Goal: Transaction & Acquisition: Purchase product/service

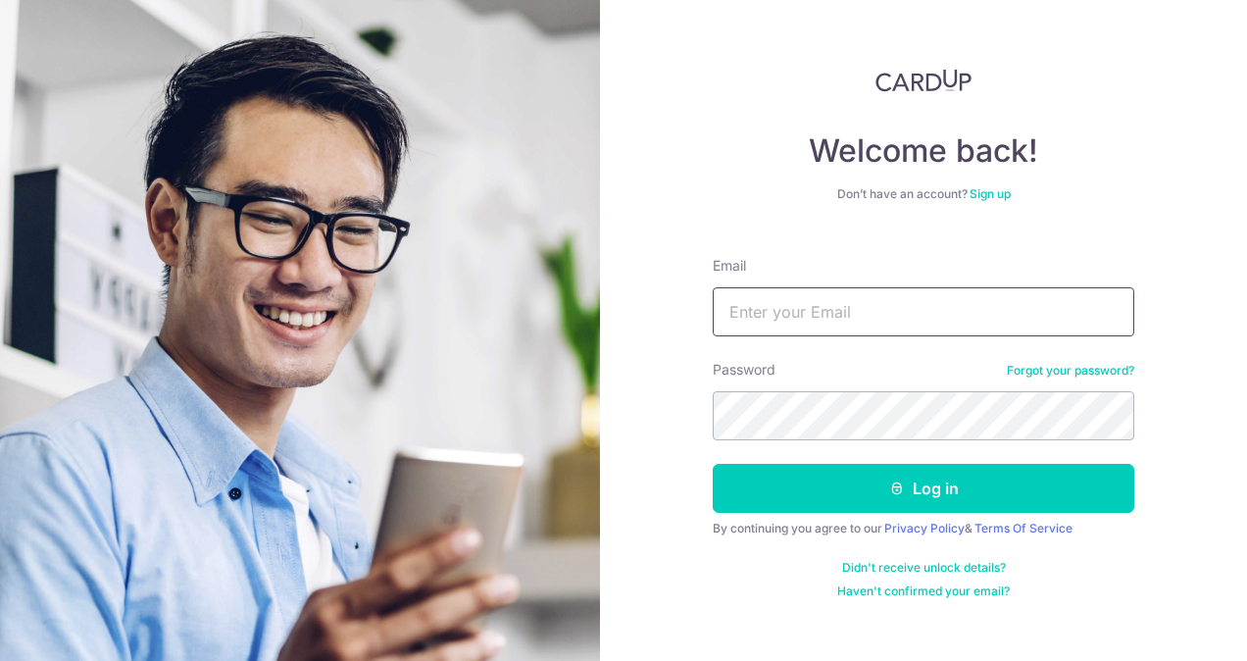
click at [894, 335] on input "Email" at bounding box center [924, 311] width 422 height 49
type input "[EMAIL_ADDRESS][DOMAIN_NAME]"
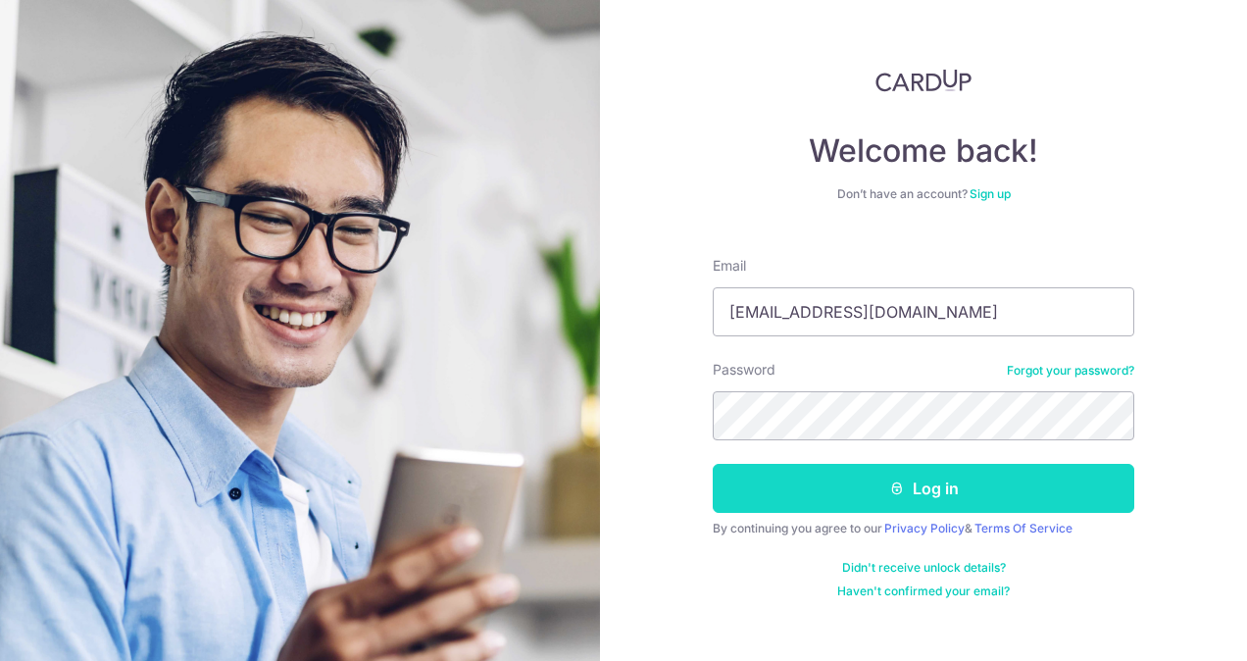
click at [893, 480] on icon "submit" at bounding box center [897, 488] width 16 height 16
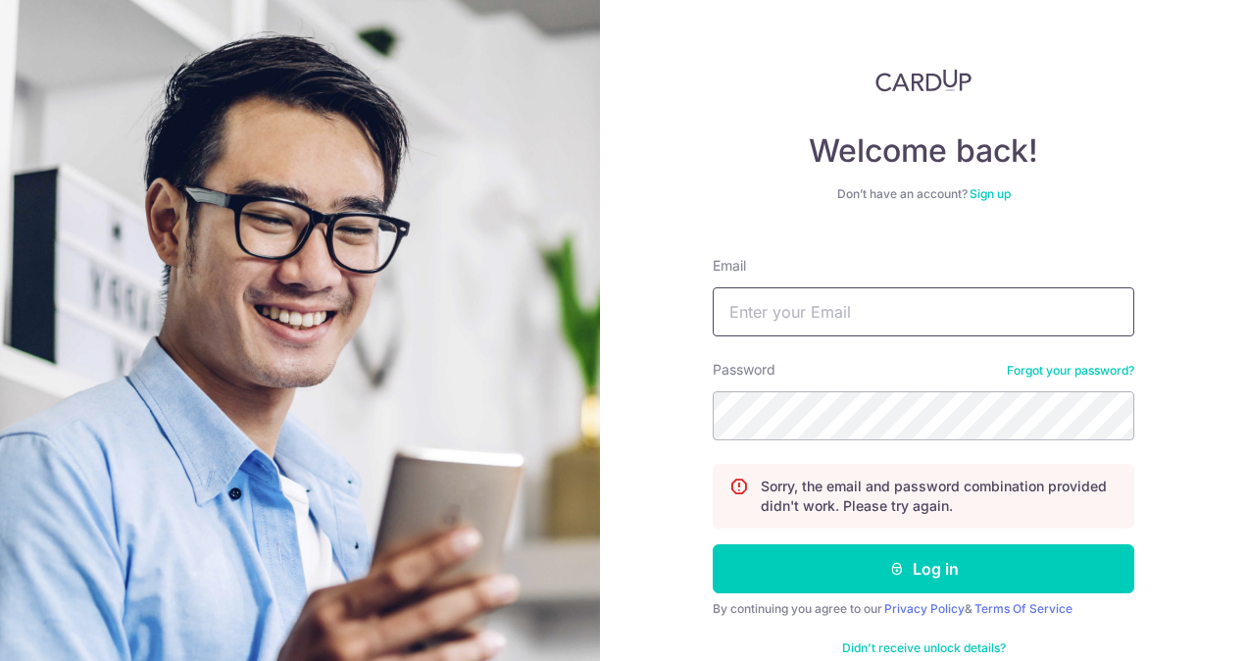
click at [843, 308] on input "Email" at bounding box center [924, 311] width 422 height 49
type input "[EMAIL_ADDRESS][DOMAIN_NAME]"
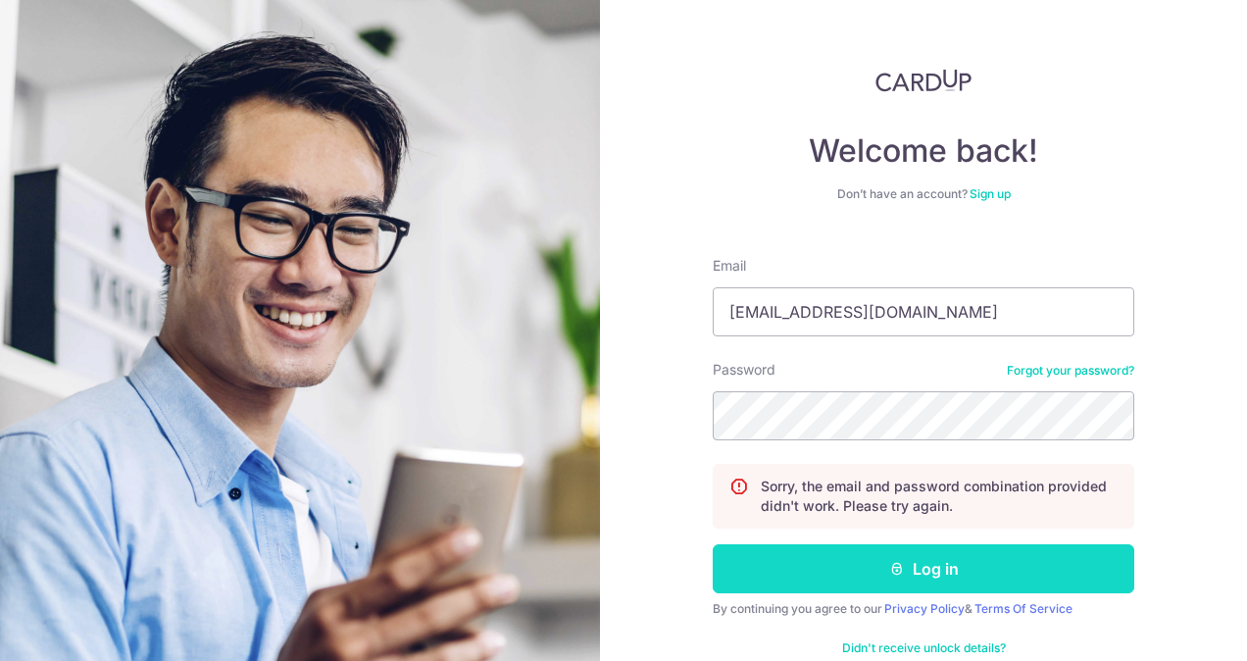
click at [905, 577] on button "Log in" at bounding box center [924, 568] width 422 height 49
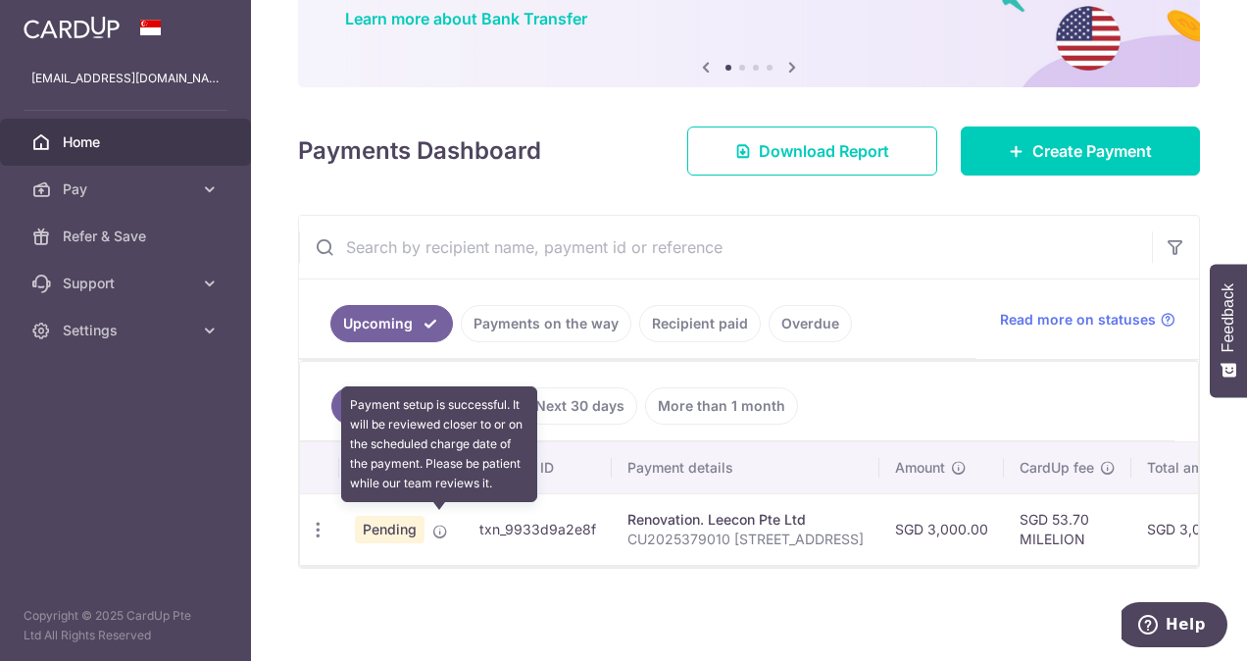
click at [442, 529] on icon at bounding box center [440, 532] width 16 height 16
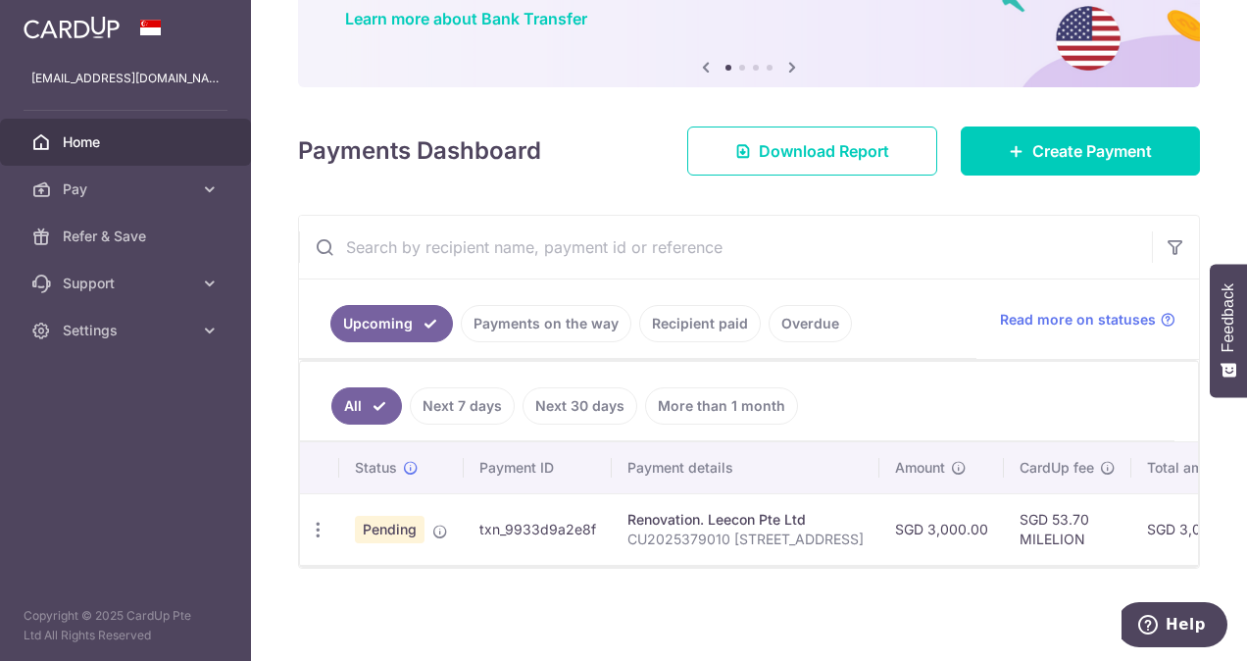
click at [608, 322] on link "Payments on the way" at bounding box center [546, 323] width 171 height 37
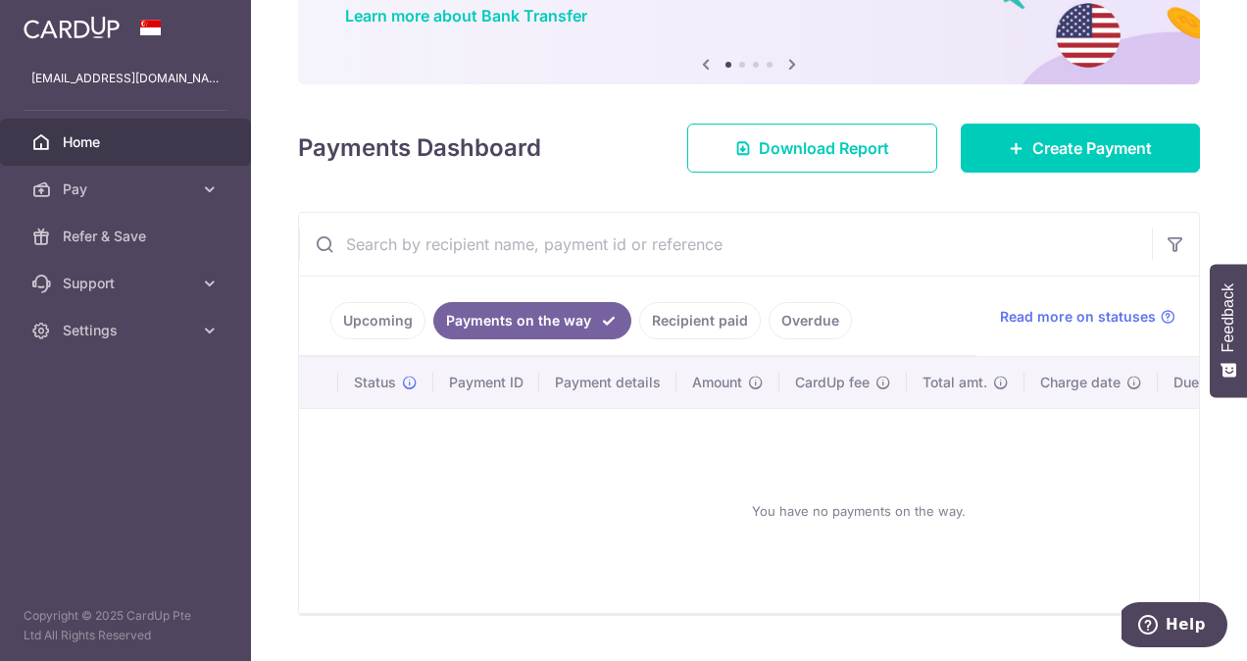
click at [704, 312] on link "Recipient paid" at bounding box center [700, 320] width 122 height 37
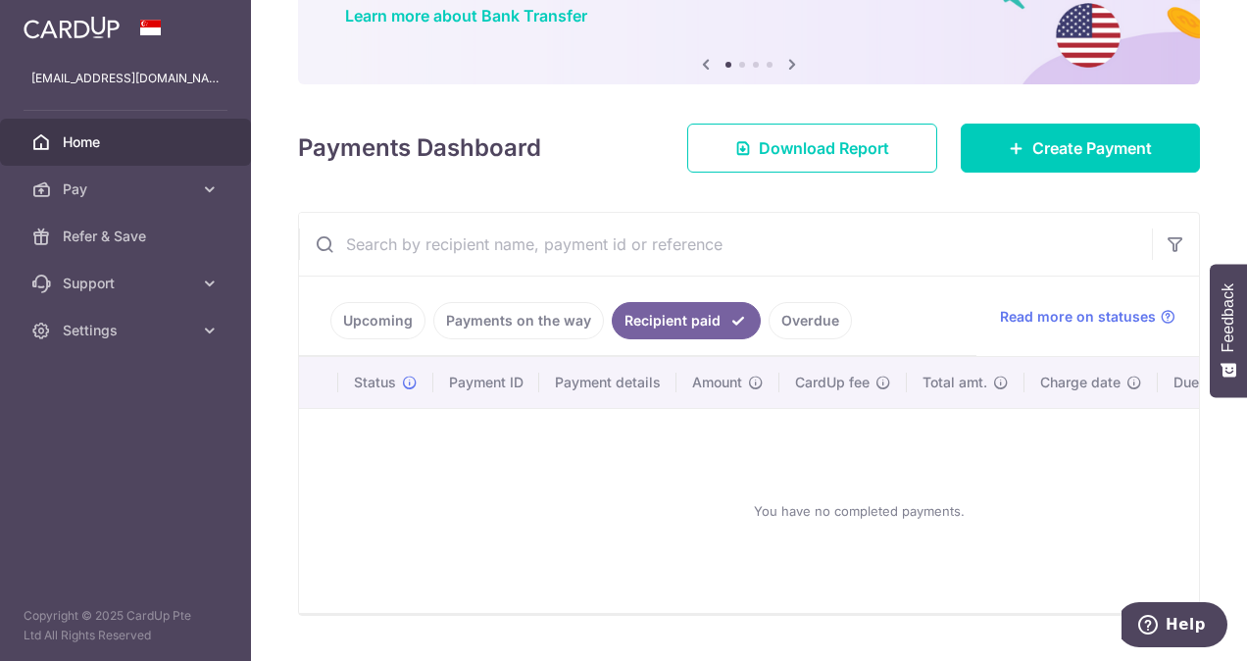
click at [777, 325] on link "Overdue" at bounding box center [810, 320] width 83 height 37
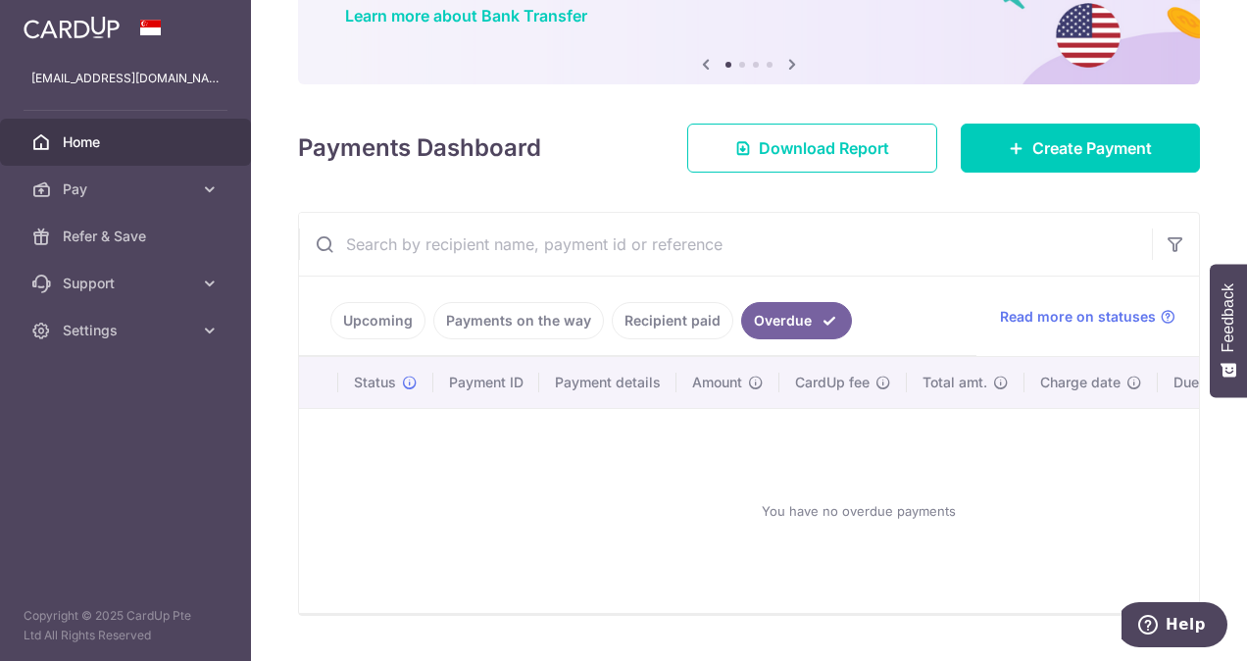
scroll to position [167, 0]
click at [410, 329] on link "Upcoming" at bounding box center [377, 320] width 95 height 37
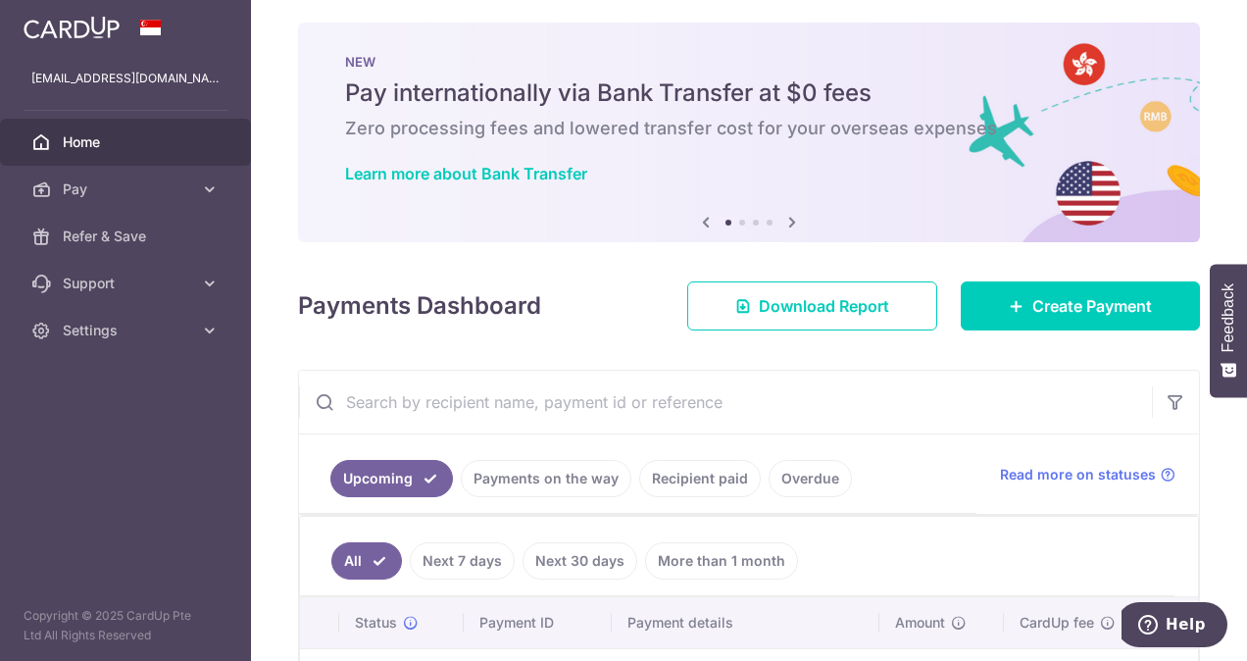
scroll to position [0, 0]
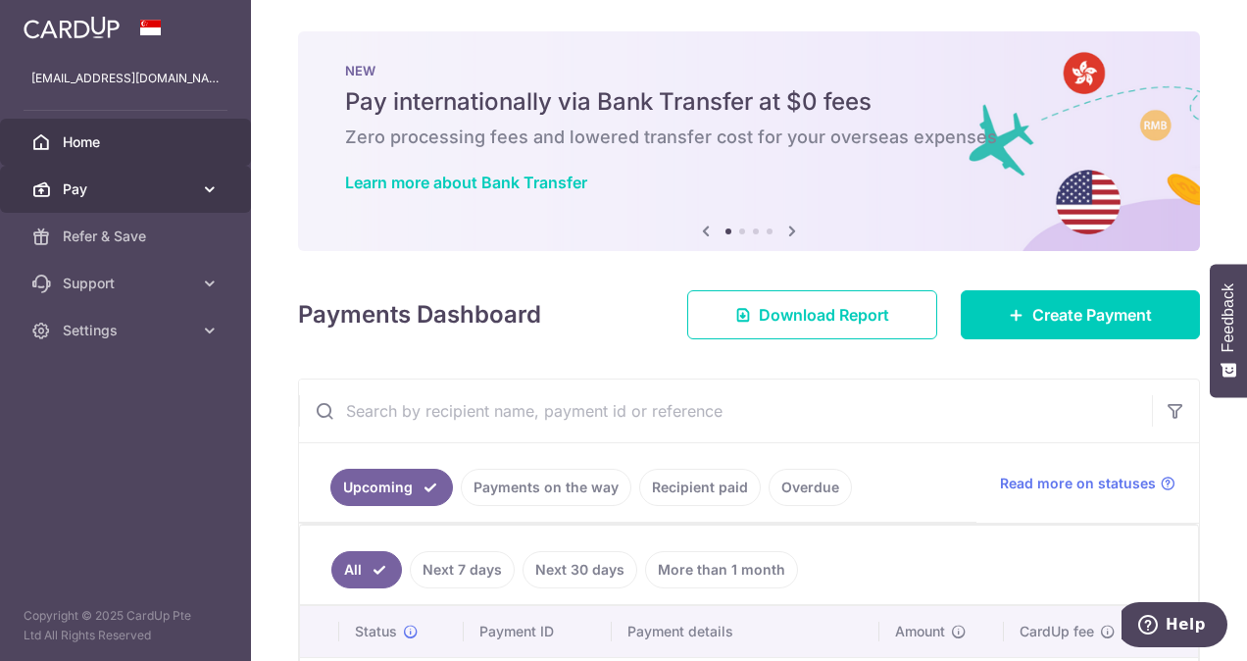
click at [76, 181] on span "Pay" at bounding box center [127, 189] width 129 height 20
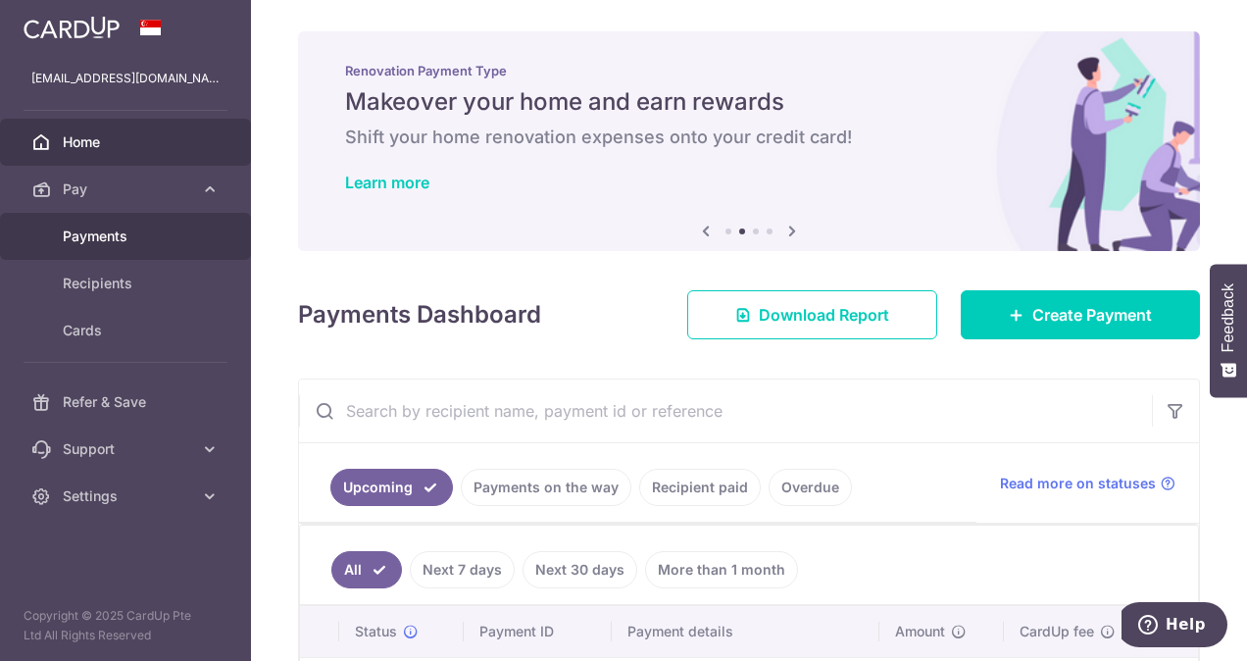
click at [118, 243] on span "Payments" at bounding box center [127, 236] width 129 height 20
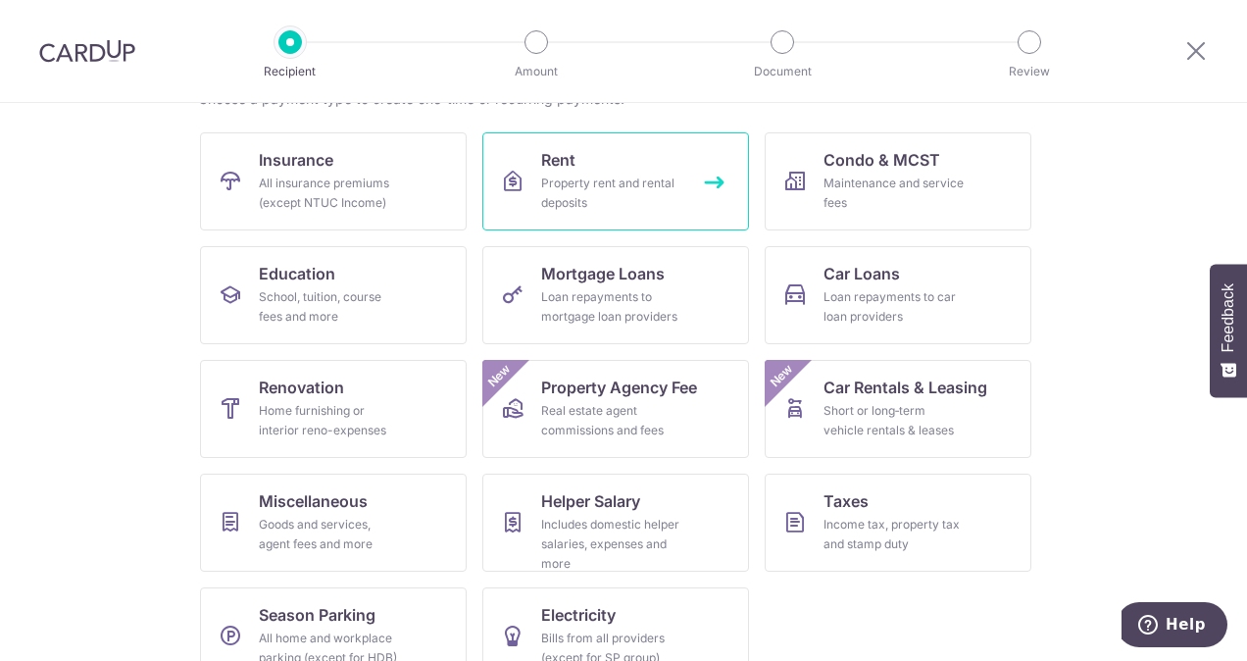
scroll to position [216, 0]
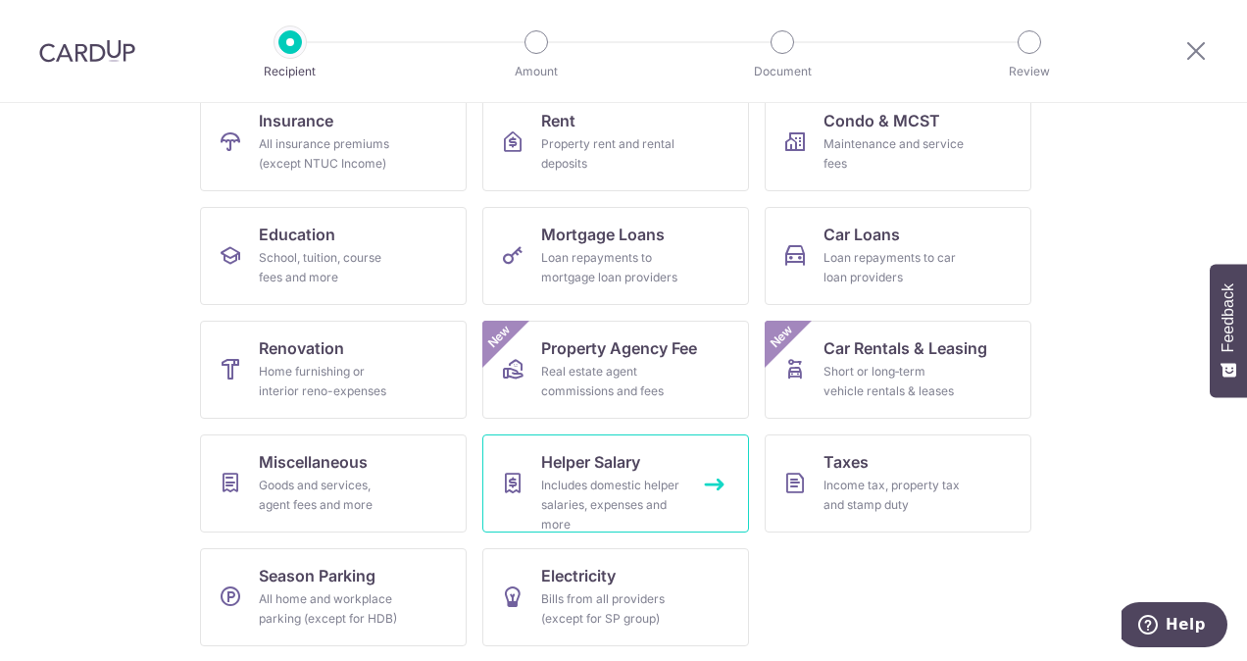
click at [672, 498] on div "Includes domestic helper salaries, expenses and more" at bounding box center [611, 505] width 141 height 59
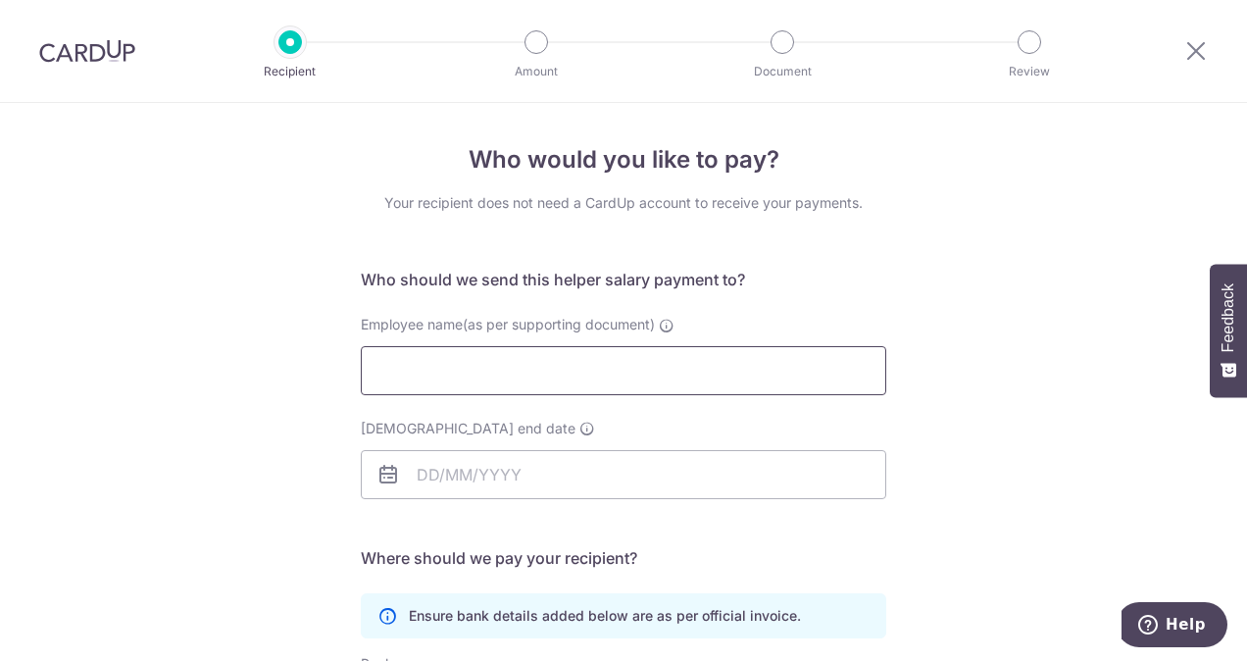
click at [543, 390] on input "Employee name(as per supporting document)" at bounding box center [624, 370] width 526 height 49
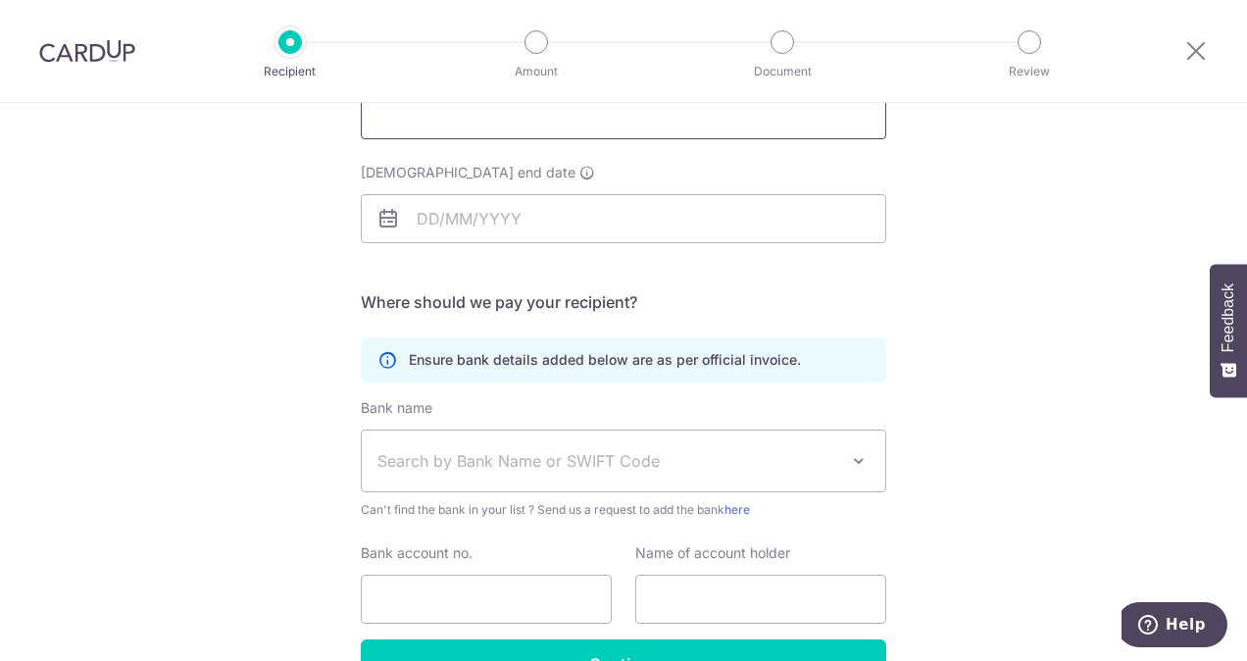
scroll to position [80, 0]
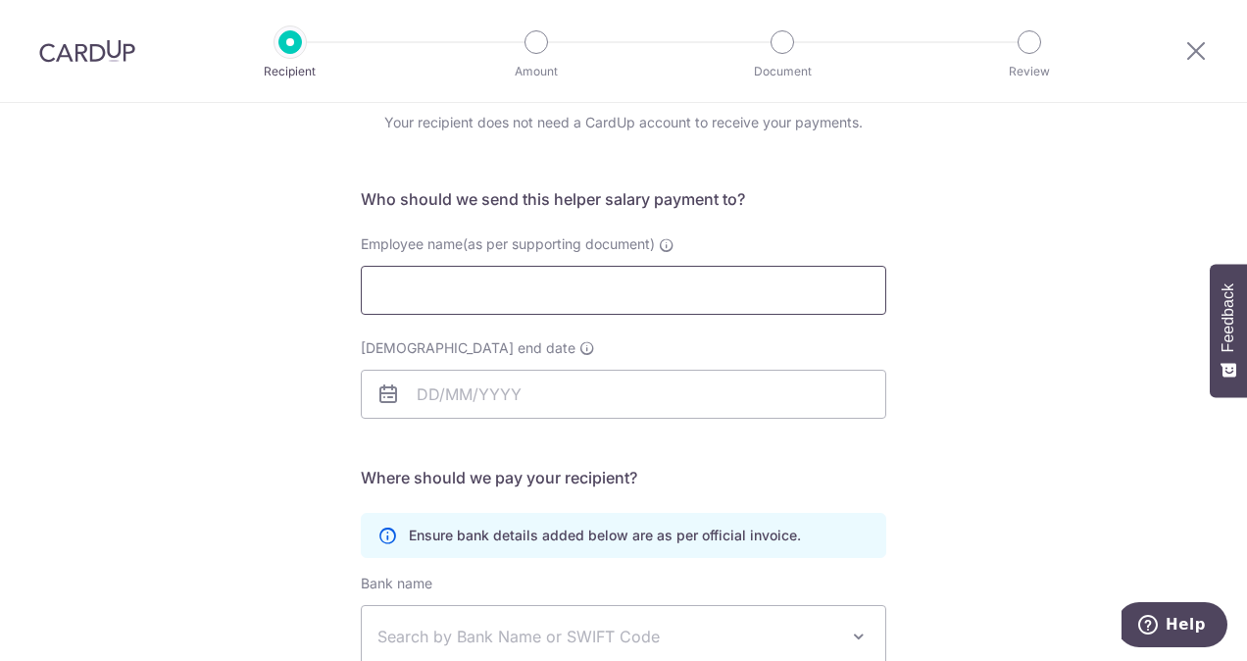
click at [473, 286] on input "Employee name(as per supporting document)" at bounding box center [624, 290] width 526 height 49
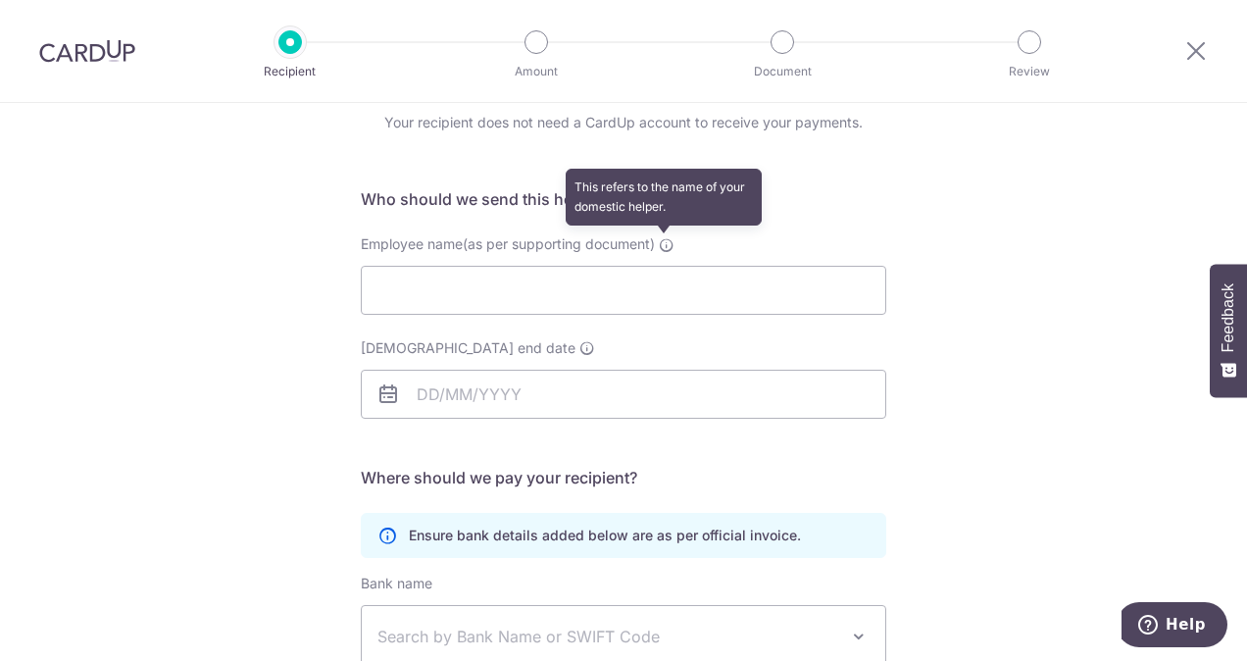
click at [659, 243] on icon at bounding box center [667, 245] width 16 height 16
click at [659, 266] on input "Employee name(as per supporting document) This refers to the name of your domes…" at bounding box center [624, 290] width 526 height 49
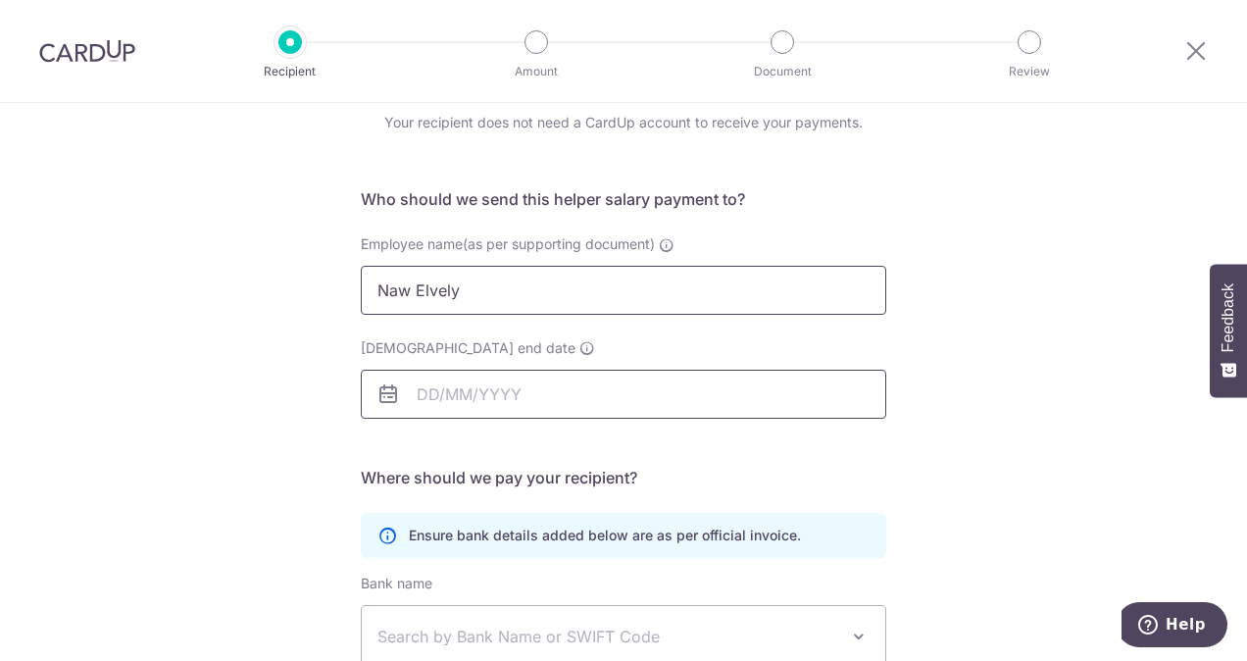
type input "Naw Elvely"
click at [474, 408] on input "Employment contract end date" at bounding box center [624, 394] width 526 height 49
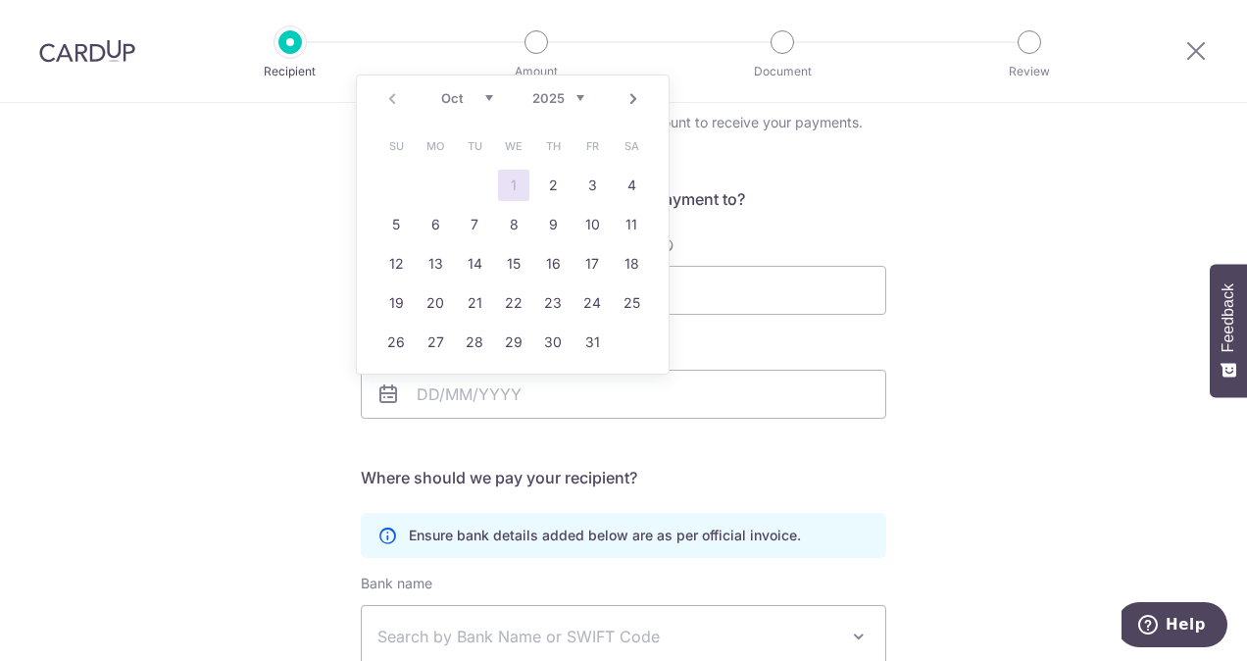
click at [625, 106] on link "Next" at bounding box center [634, 99] width 24 height 24
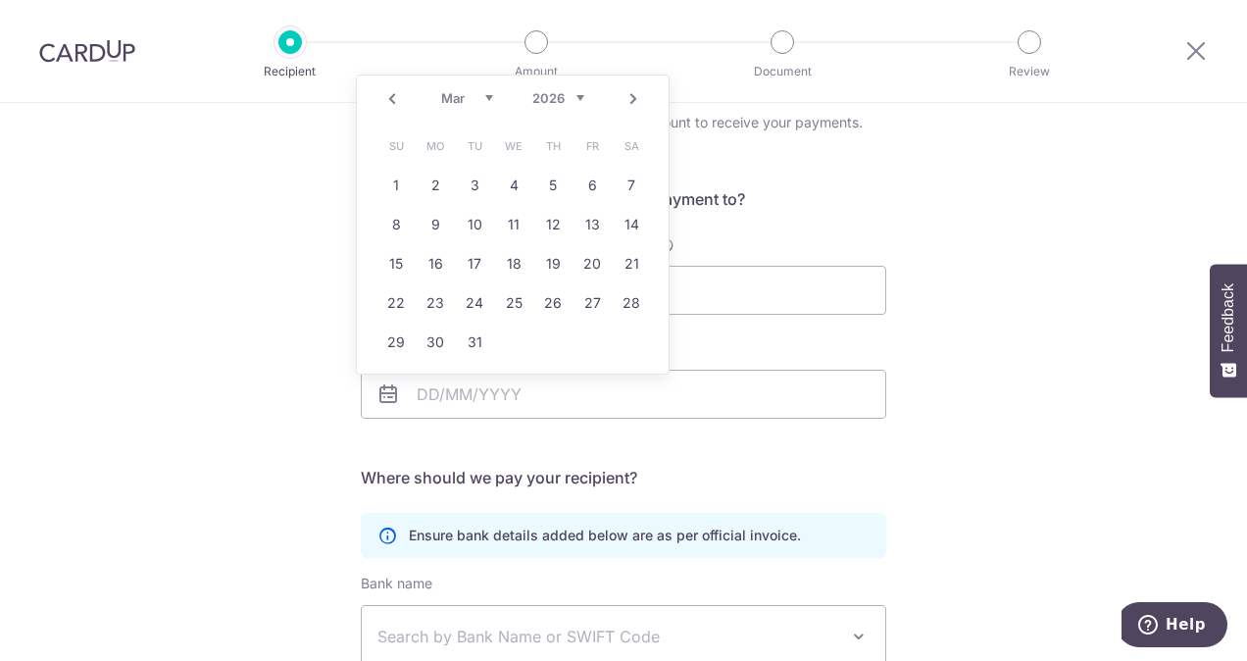
click at [625, 106] on link "Next" at bounding box center [634, 99] width 24 height 24
click at [520, 226] on link "8" at bounding box center [513, 224] width 31 height 31
type input "08/04/2026"
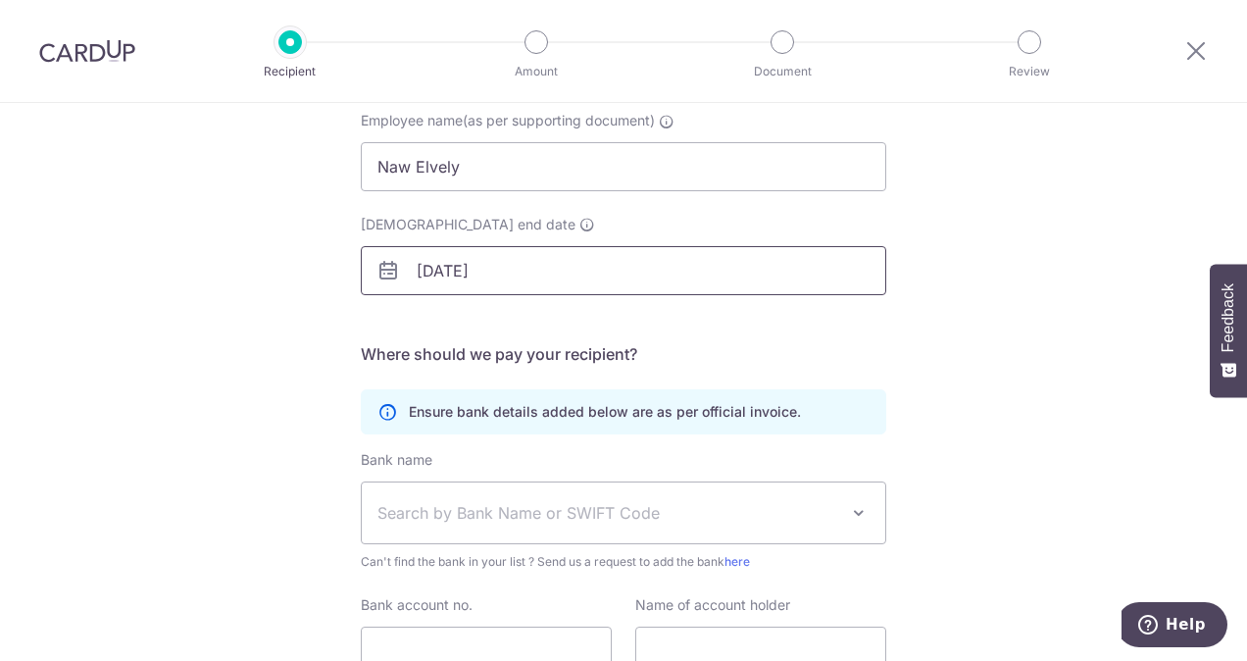
scroll to position [276, 0]
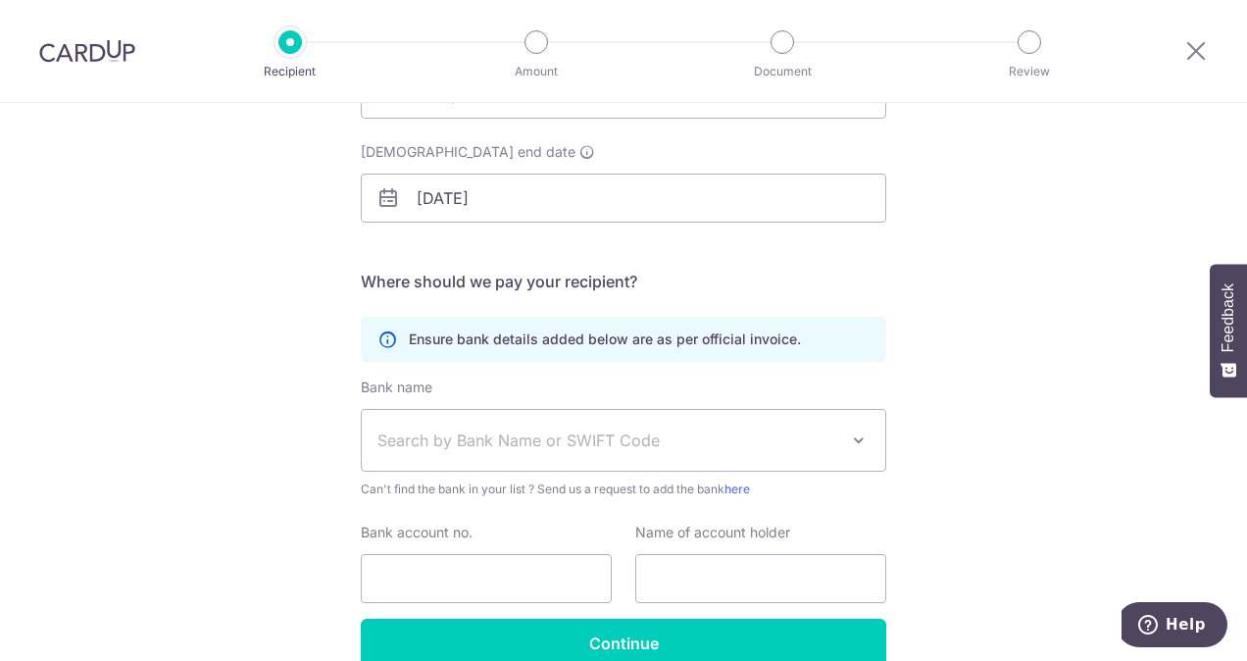
click at [613, 448] on span "Search by Bank Name or SWIFT Code" at bounding box center [607, 440] width 461 height 24
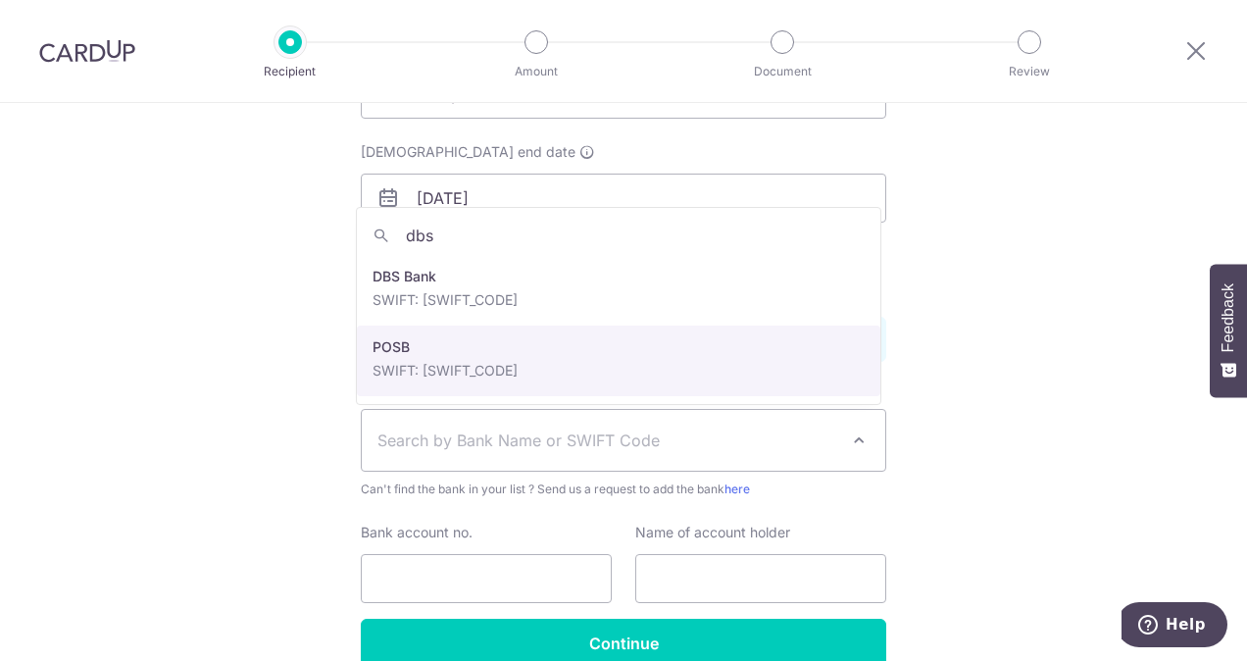
type input "dbs"
select select "19"
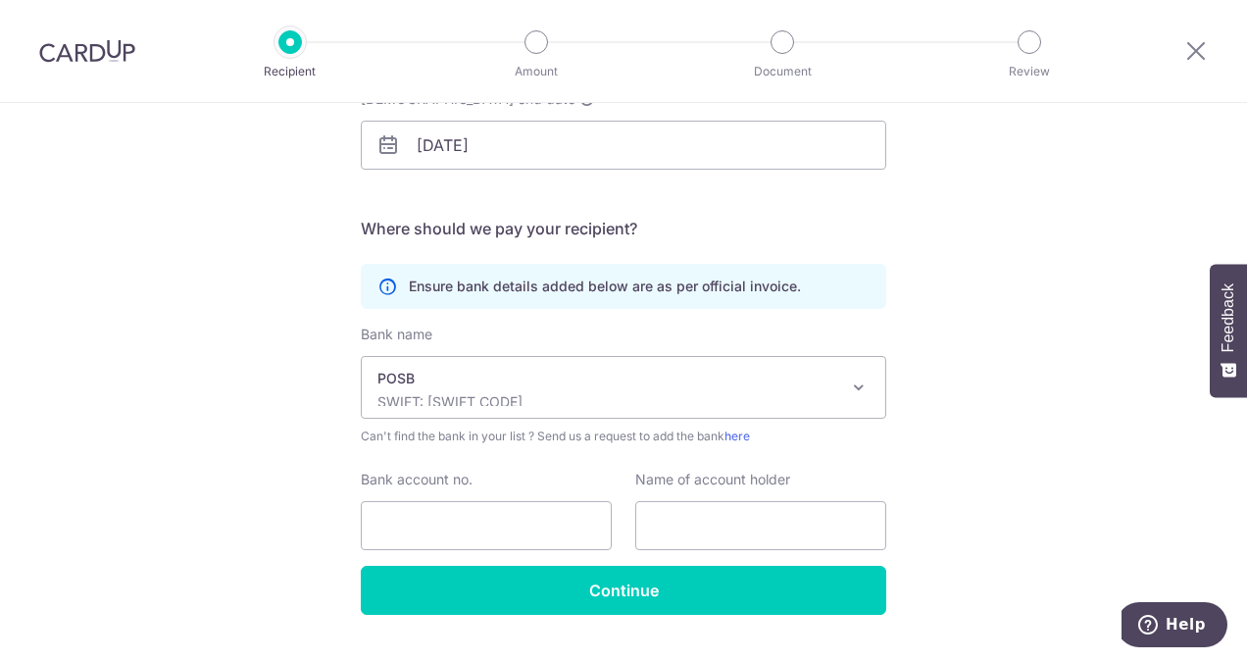
scroll to position [374, 0]
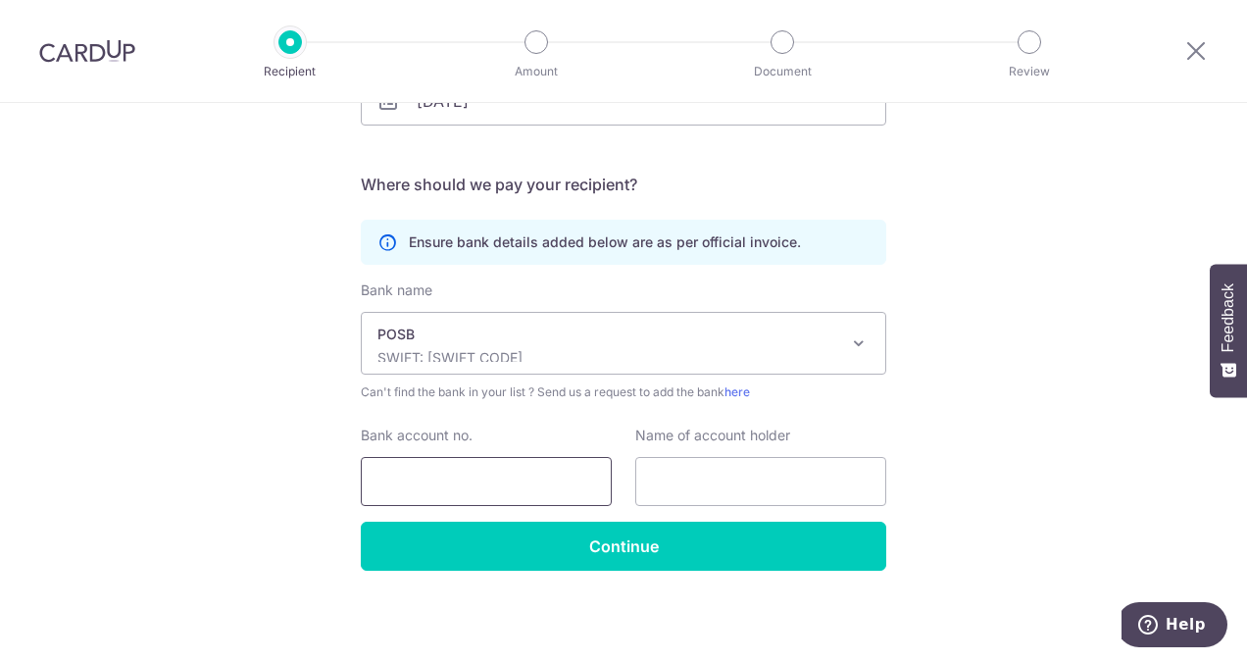
click at [526, 486] on input "Bank account no." at bounding box center [486, 481] width 251 height 49
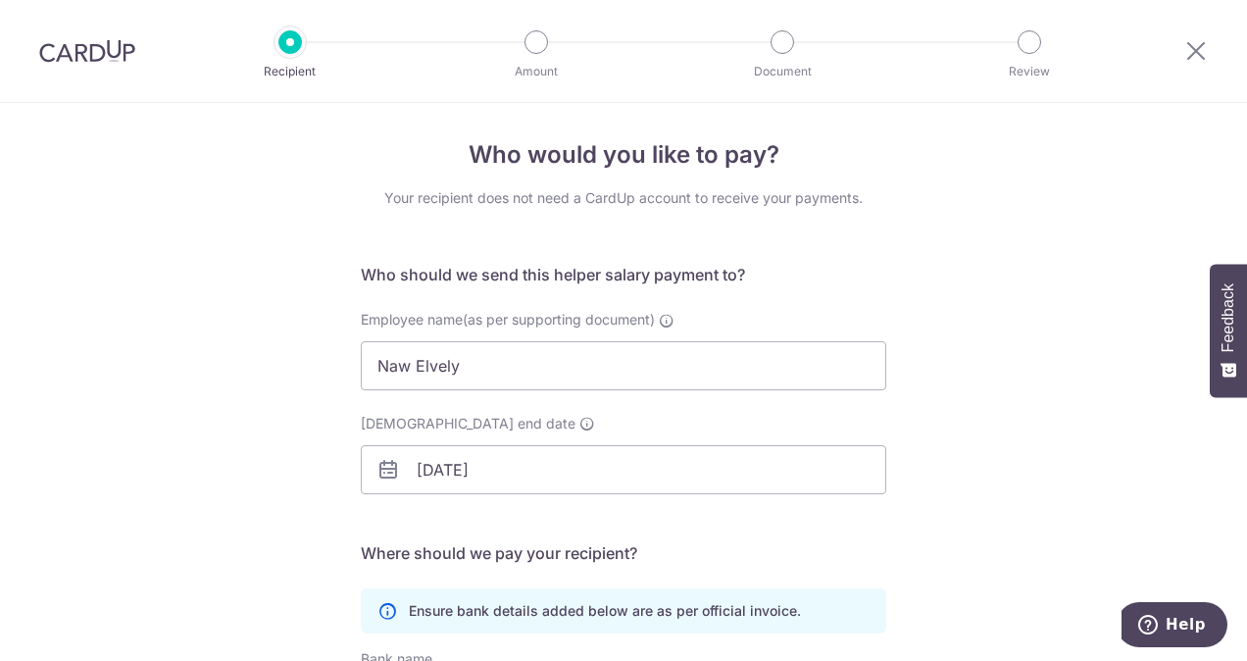
scroll to position [0, 0]
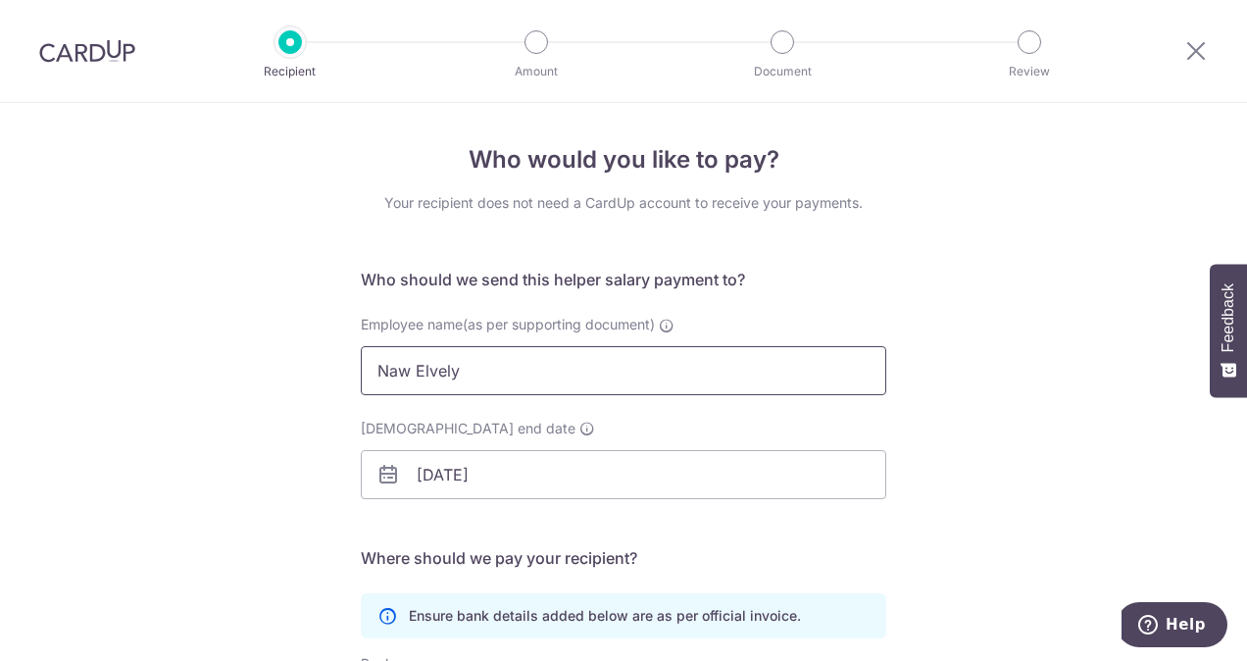
drag, startPoint x: 478, startPoint y: 369, endPoint x: 313, endPoint y: 384, distance: 166.4
click at [313, 384] on div "Who would you like to pay? Your recipient does not need a CardUp account to rec…" at bounding box center [623, 569] width 1247 height 933
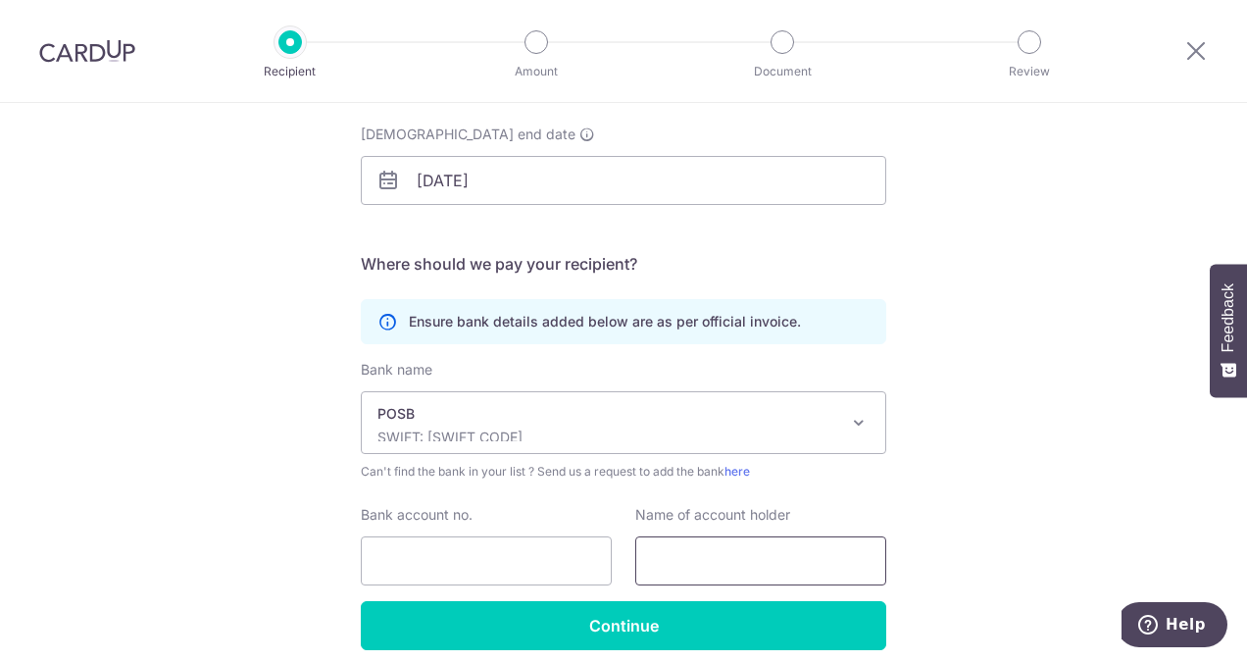
scroll to position [374, 0]
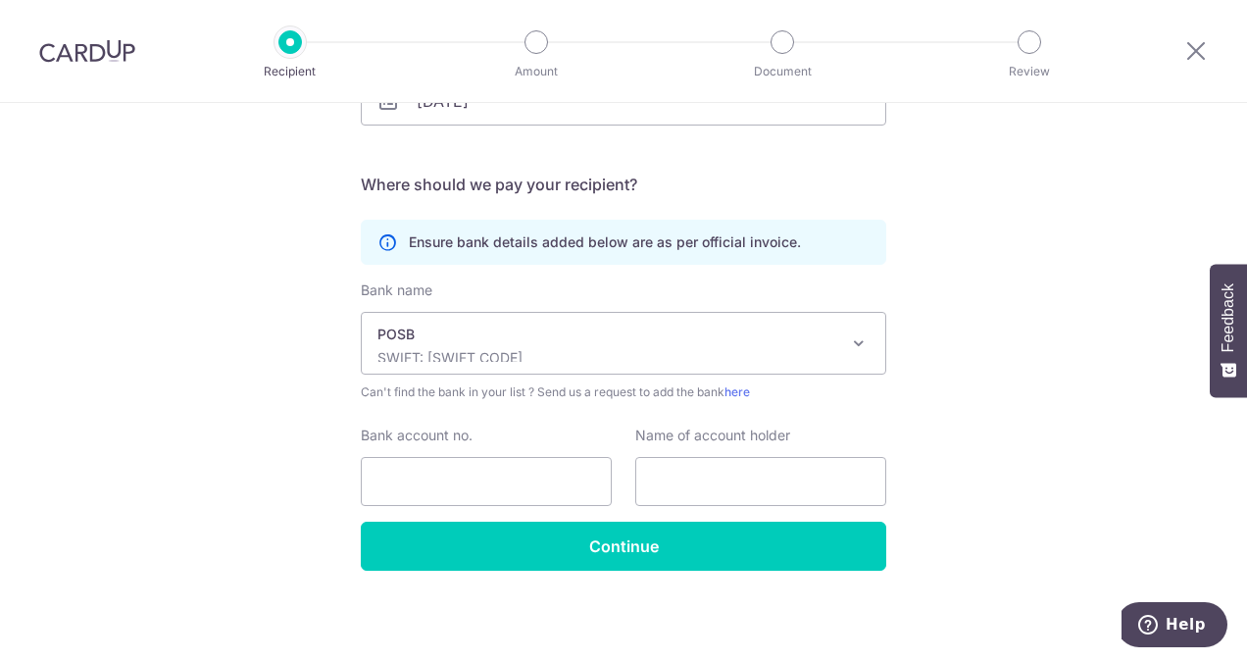
click at [727, 508] on div "Bank name Select Bank UBS AG ANEXT BANK PTE LTD Australia & New Zealand Banking…" at bounding box center [624, 400] width 526 height 241
click at [726, 497] on input "text" at bounding box center [760, 481] width 251 height 49
paste input "Naw Elvely"
type input "Naw Elvely"
click at [396, 490] on input "Bank account no." at bounding box center [486, 481] width 251 height 49
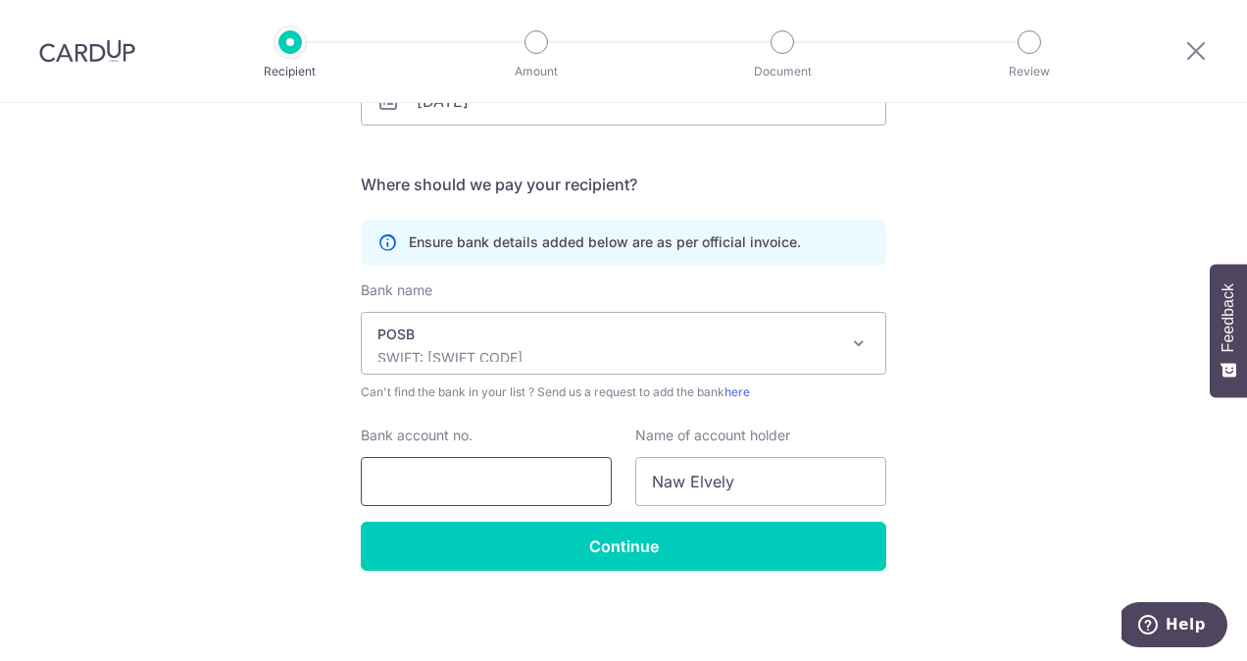
click at [418, 494] on input "Bank account no." at bounding box center [486, 481] width 251 height 49
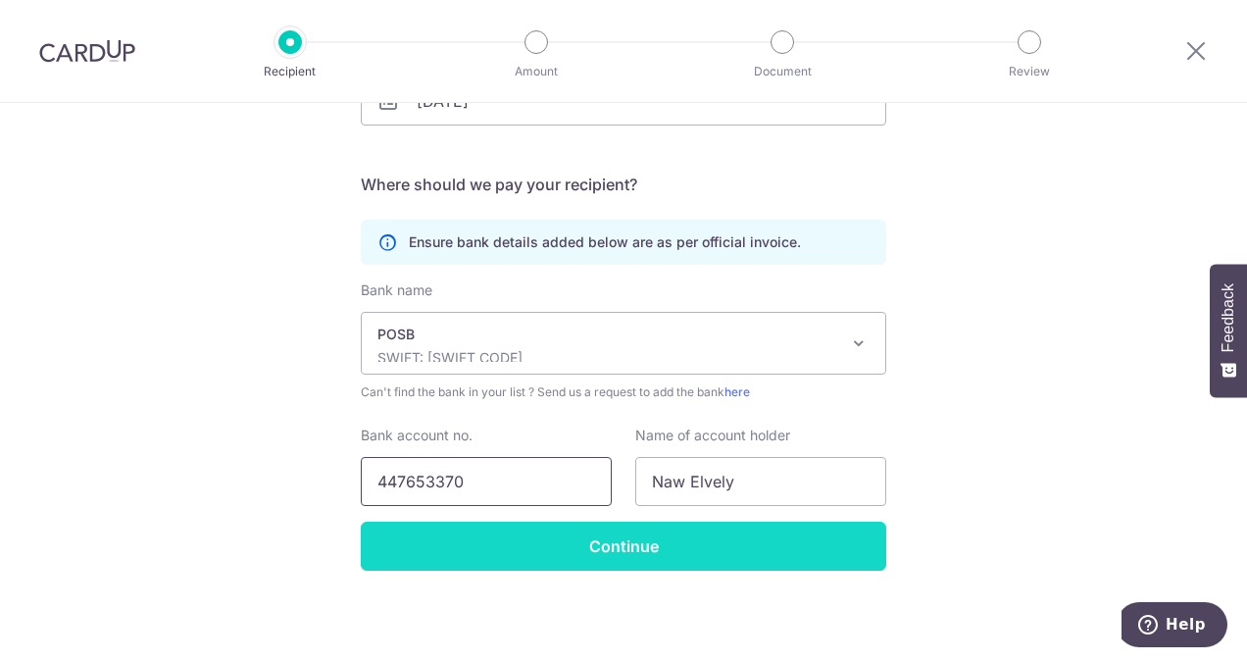
type input "447653370"
click at [504, 551] on input "Continue" at bounding box center [624, 546] width 526 height 49
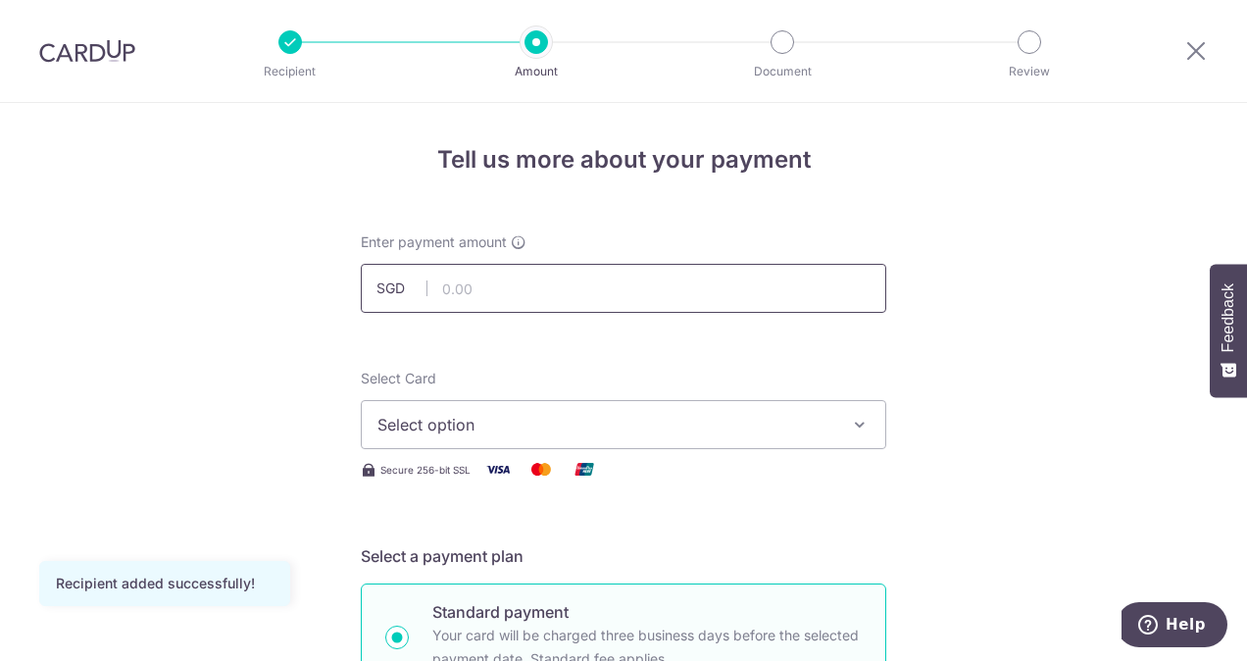
click at [555, 295] on input "text" at bounding box center [624, 288] width 526 height 49
type input "906.00"
click at [529, 412] on button "Select option" at bounding box center [624, 424] width 526 height 49
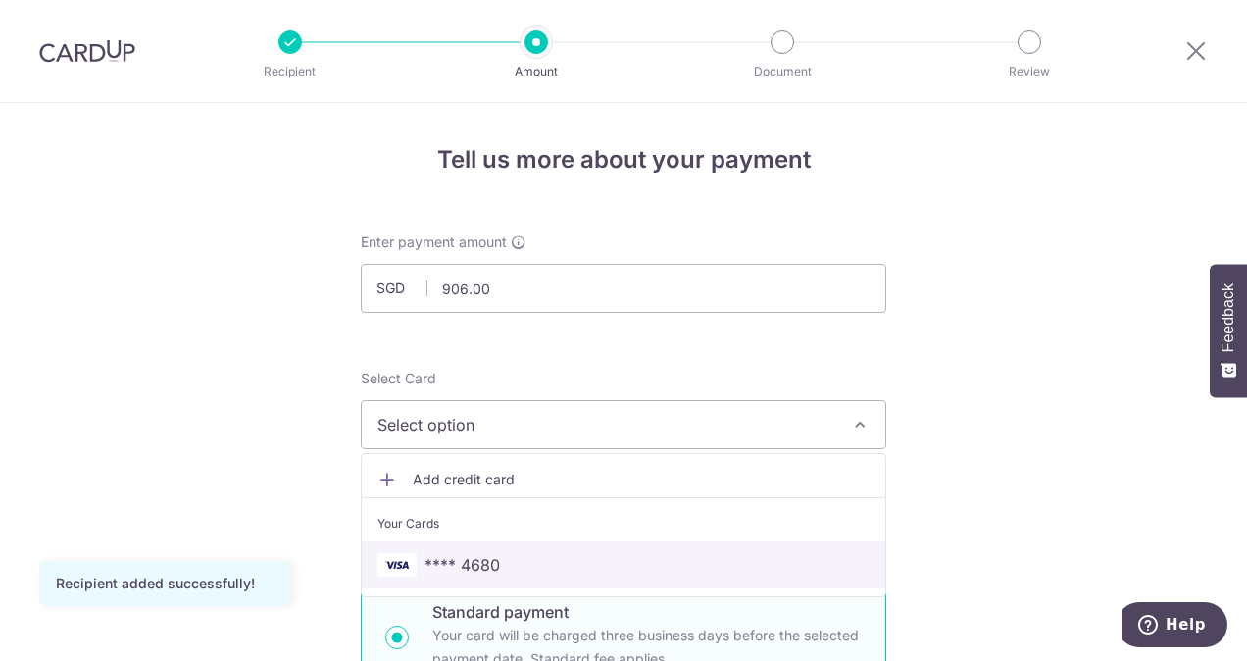
click at [516, 567] on span "**** 4680" at bounding box center [623, 565] width 492 height 24
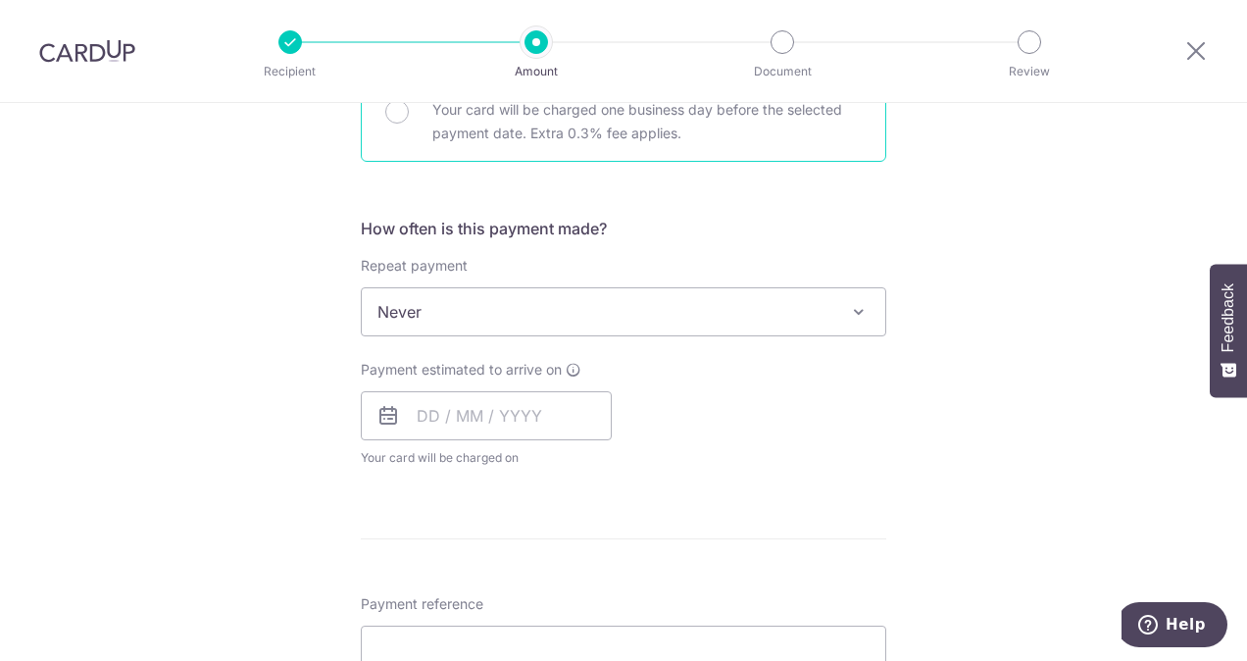
scroll to position [784, 0]
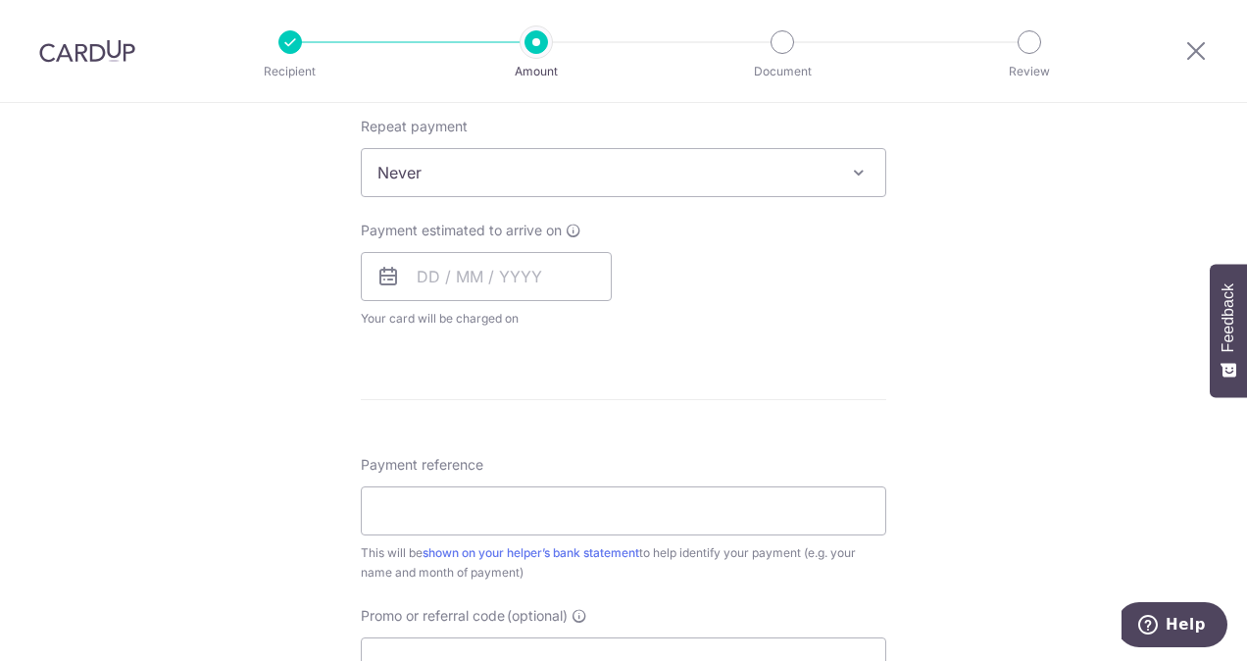
click at [439, 171] on span "Never" at bounding box center [624, 172] width 524 height 47
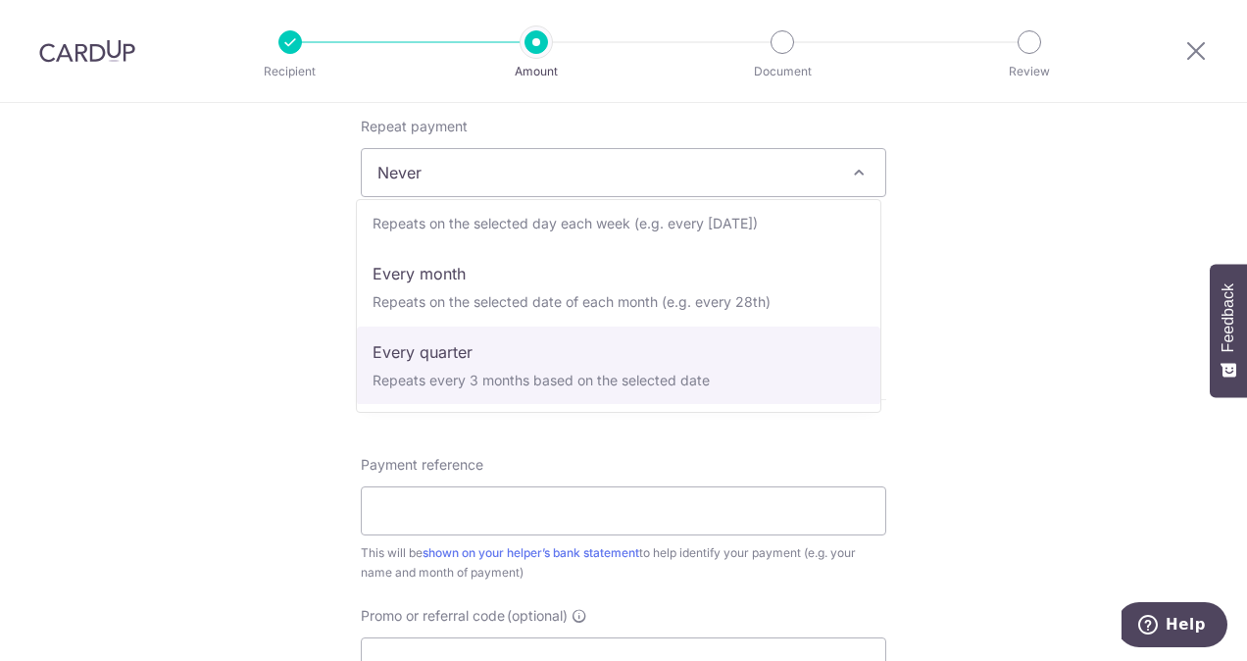
scroll to position [98, 0]
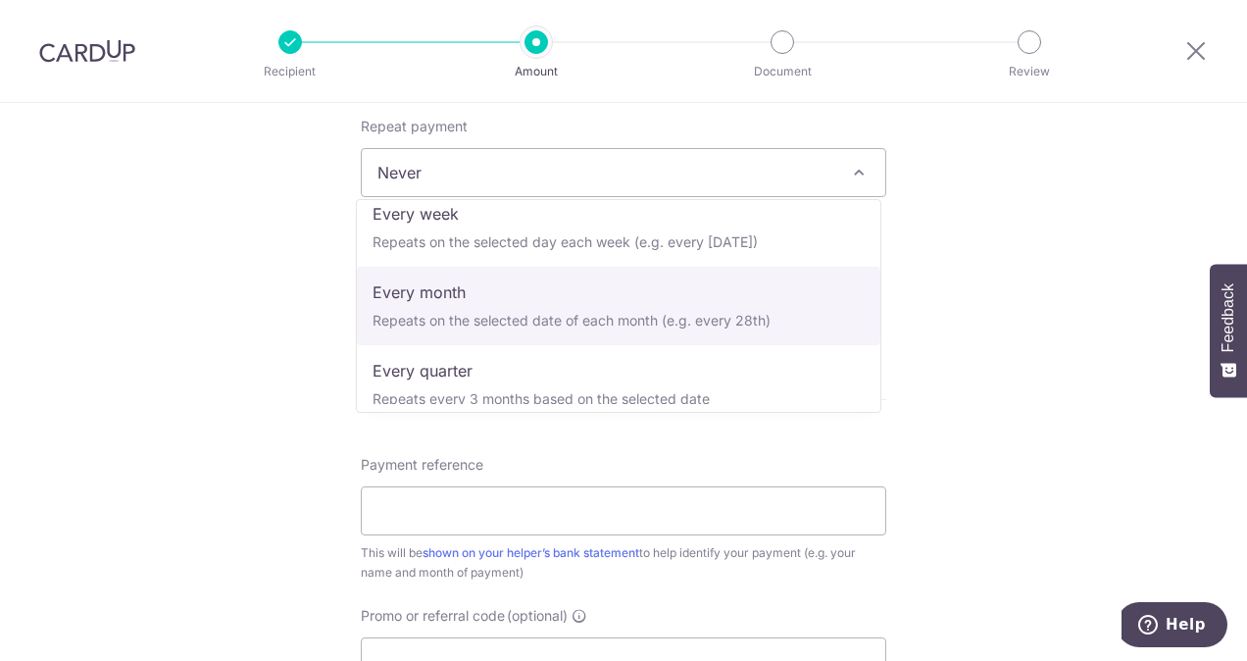
select select "3"
type input "08/04/2026"
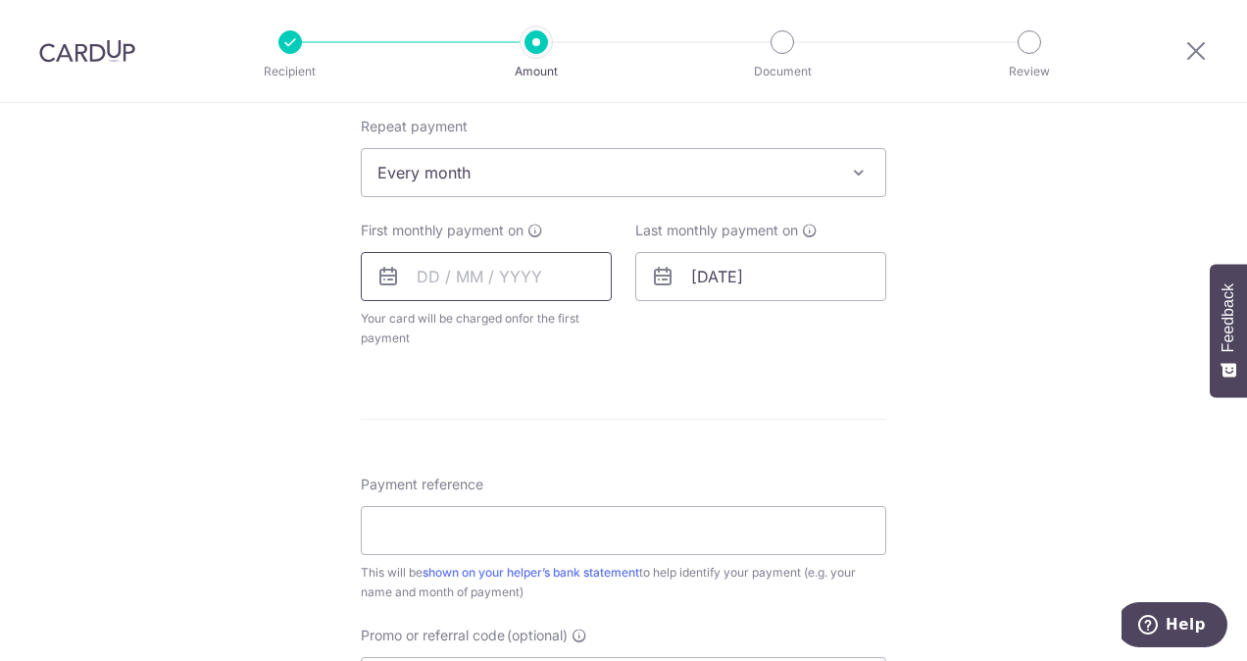
click at [568, 285] on input "text" at bounding box center [486, 276] width 251 height 49
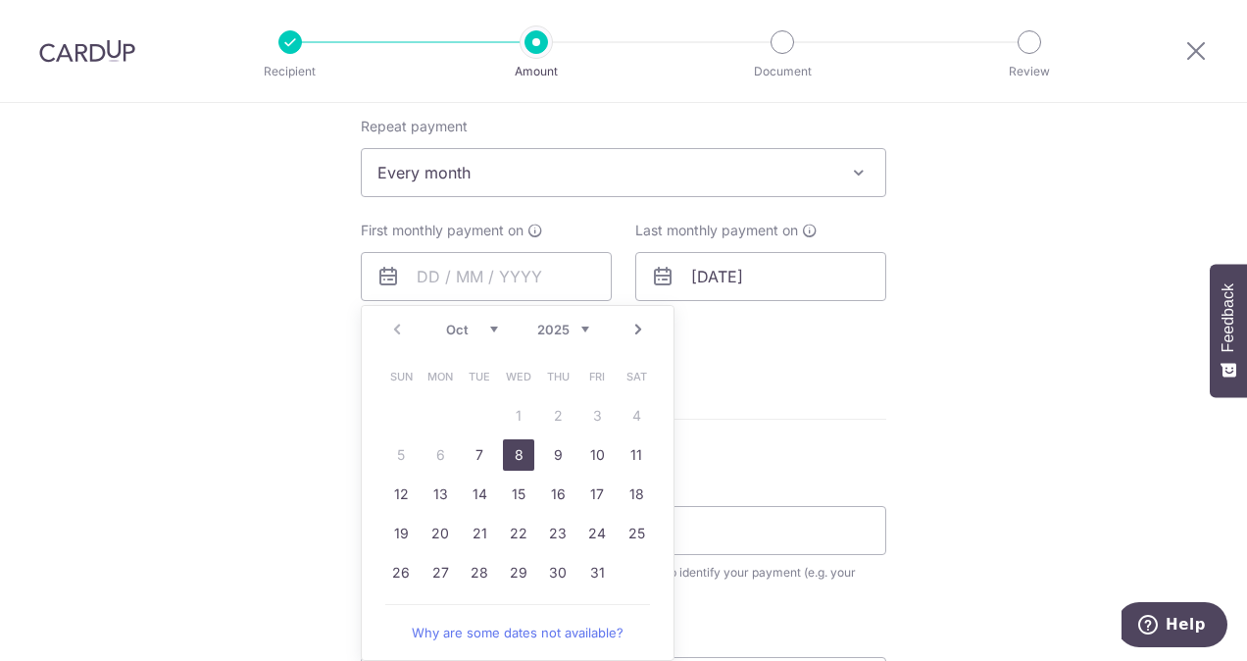
click at [516, 459] on link "8" at bounding box center [518, 454] width 31 height 31
type input "08/10/2025"
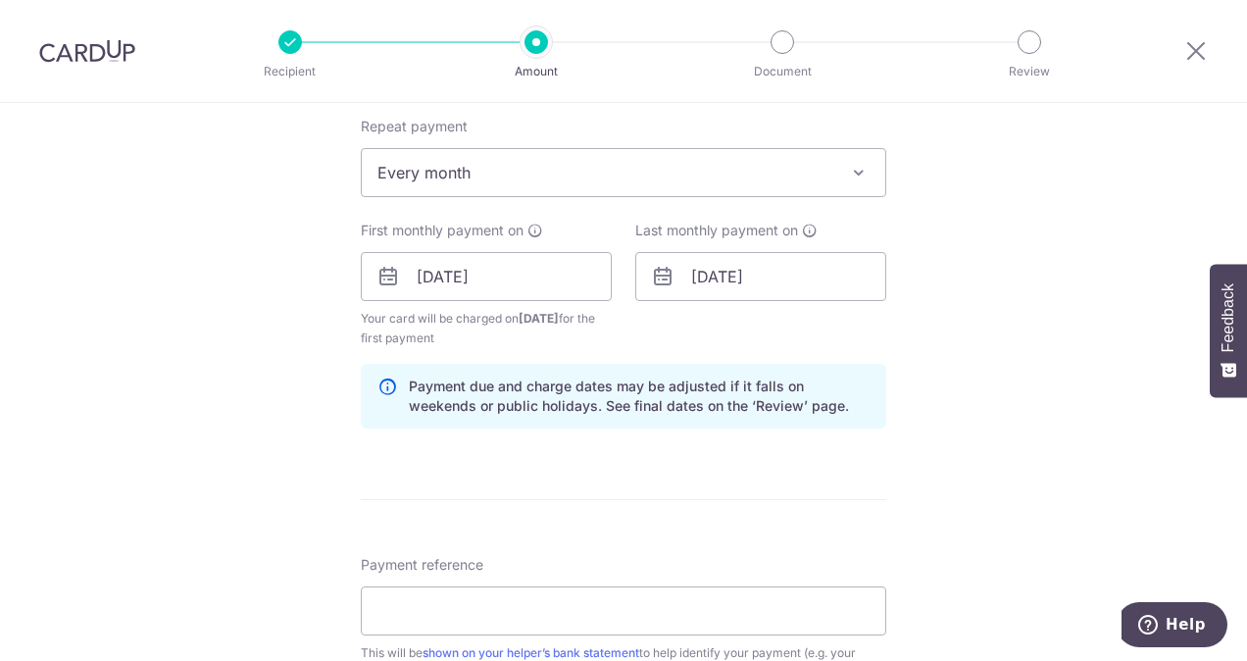
scroll to position [882, 0]
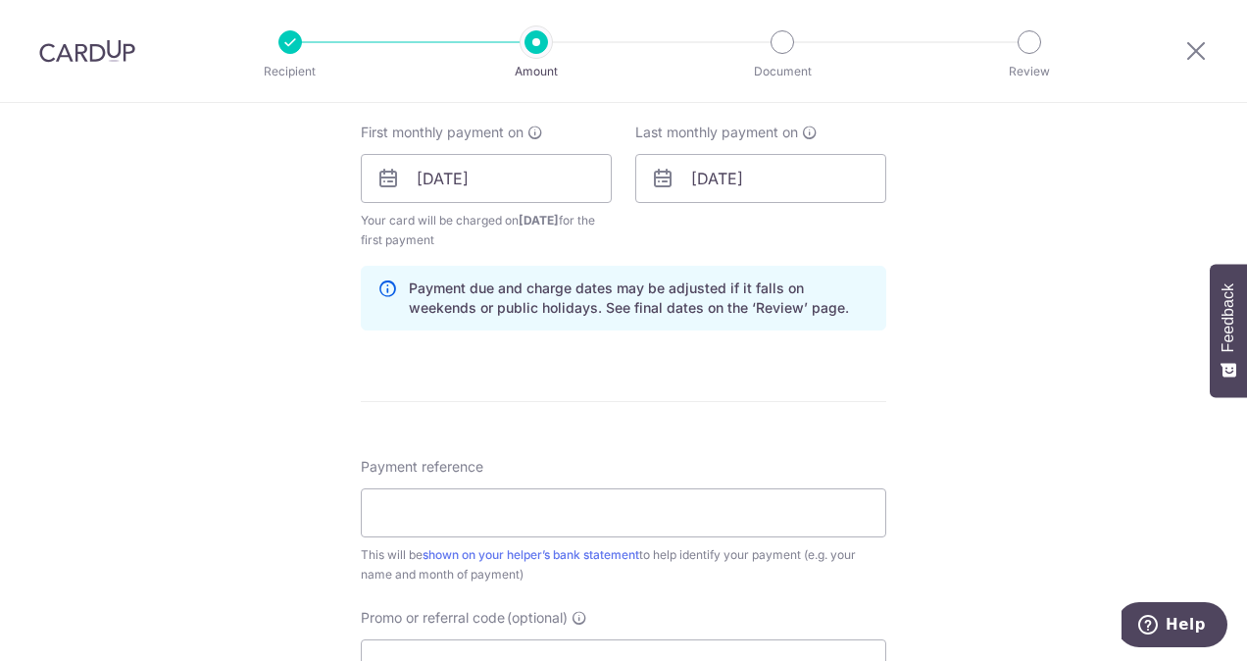
click at [649, 401] on hr at bounding box center [624, 401] width 526 height 1
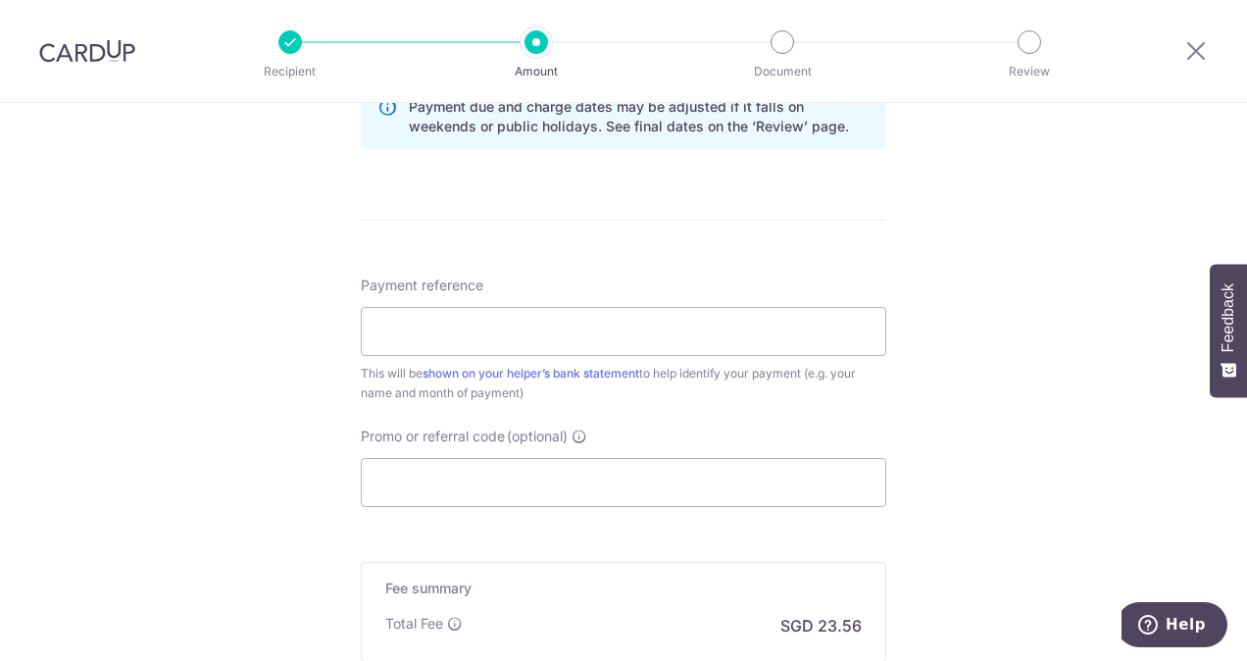
scroll to position [1078, 0]
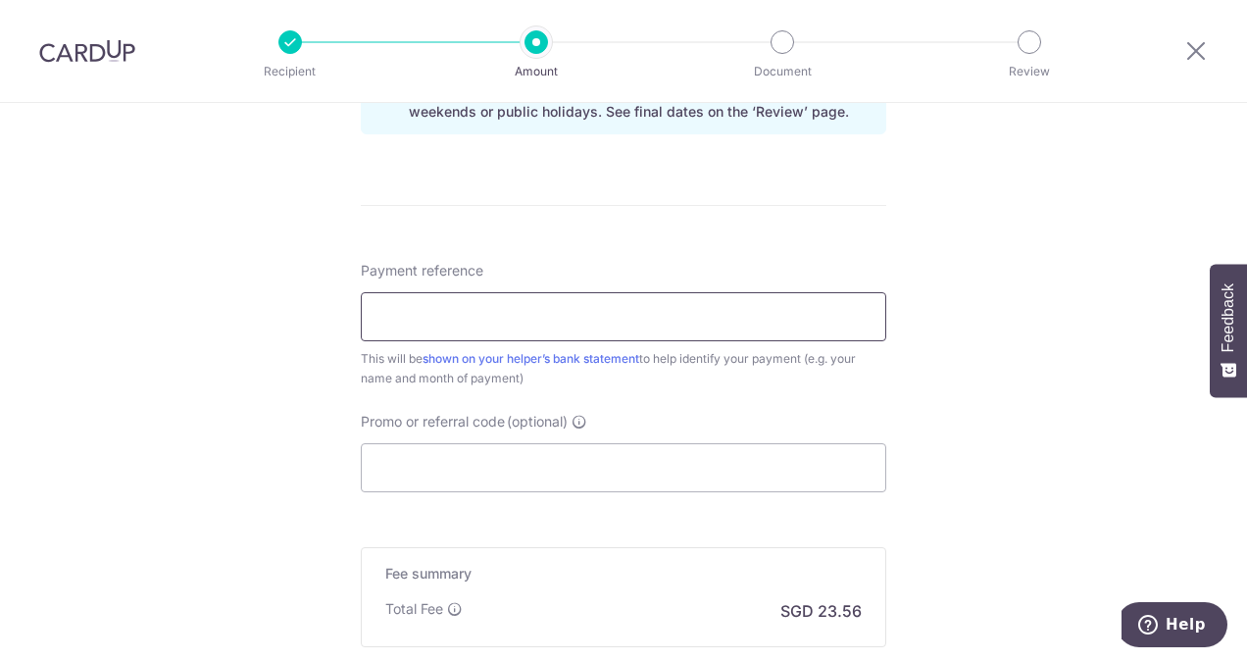
click at [589, 326] on input "Payment reference" at bounding box center [624, 316] width 526 height 49
click at [611, 359] on link "shown on your helper’s bank statement" at bounding box center [531, 358] width 217 height 15
click at [523, 312] on input "Payment reference" at bounding box center [624, 316] width 526 height 49
type input "Salary"
click at [548, 455] on input "Promo or referral code (optional)" at bounding box center [624, 467] width 526 height 49
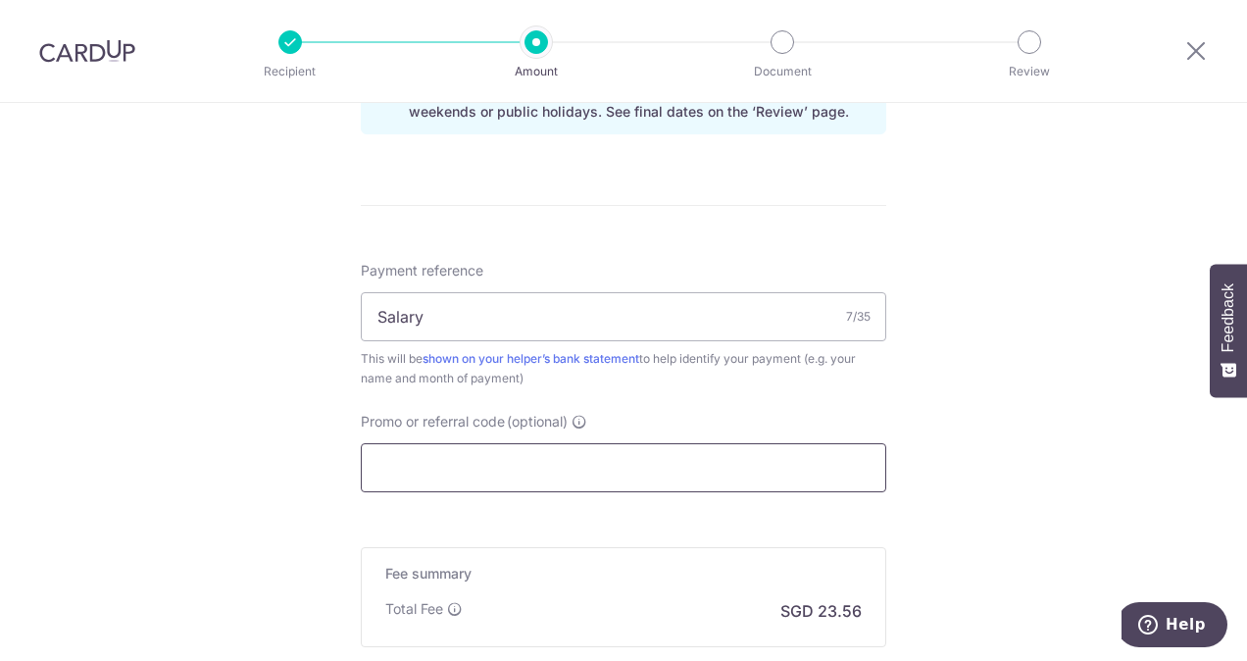
paste input "3HOME25R"
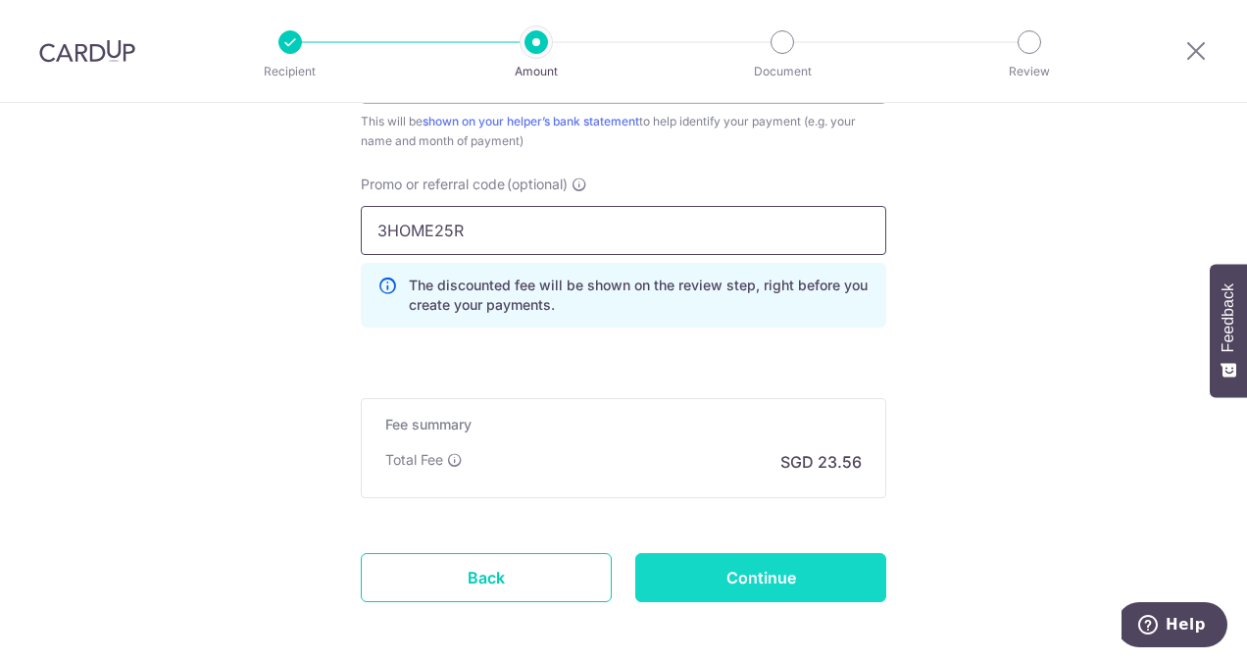
scroll to position [1373, 0]
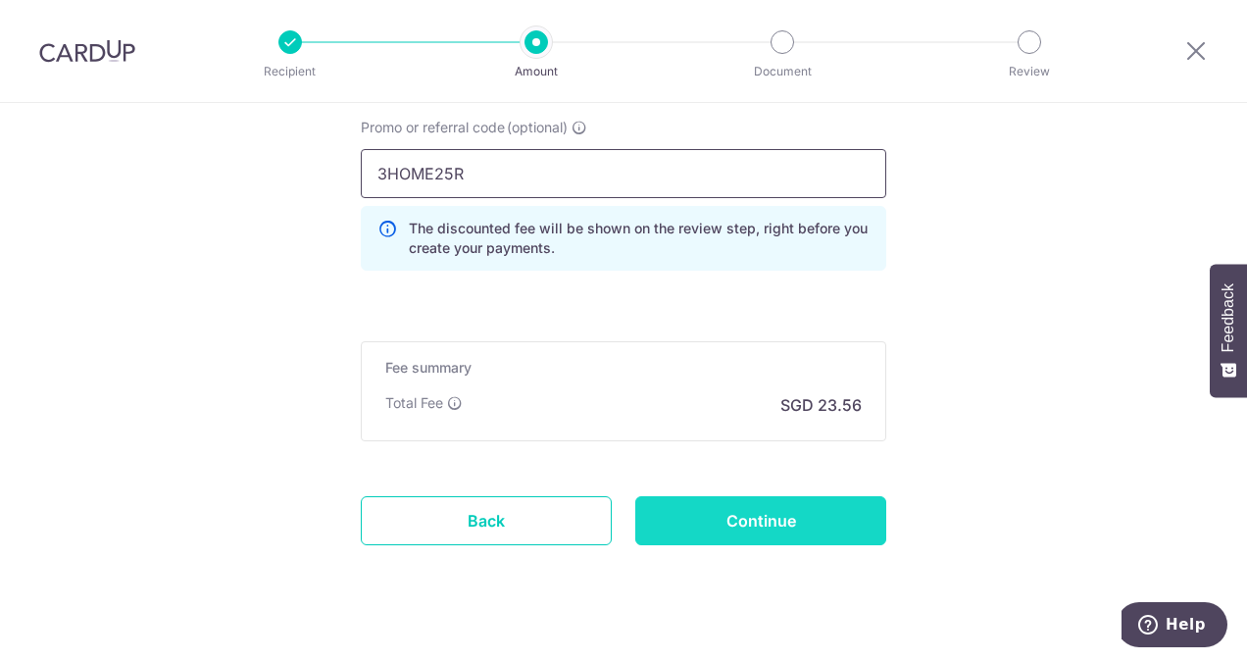
type input "3HOME25R"
click at [729, 525] on input "Continue" at bounding box center [760, 520] width 251 height 49
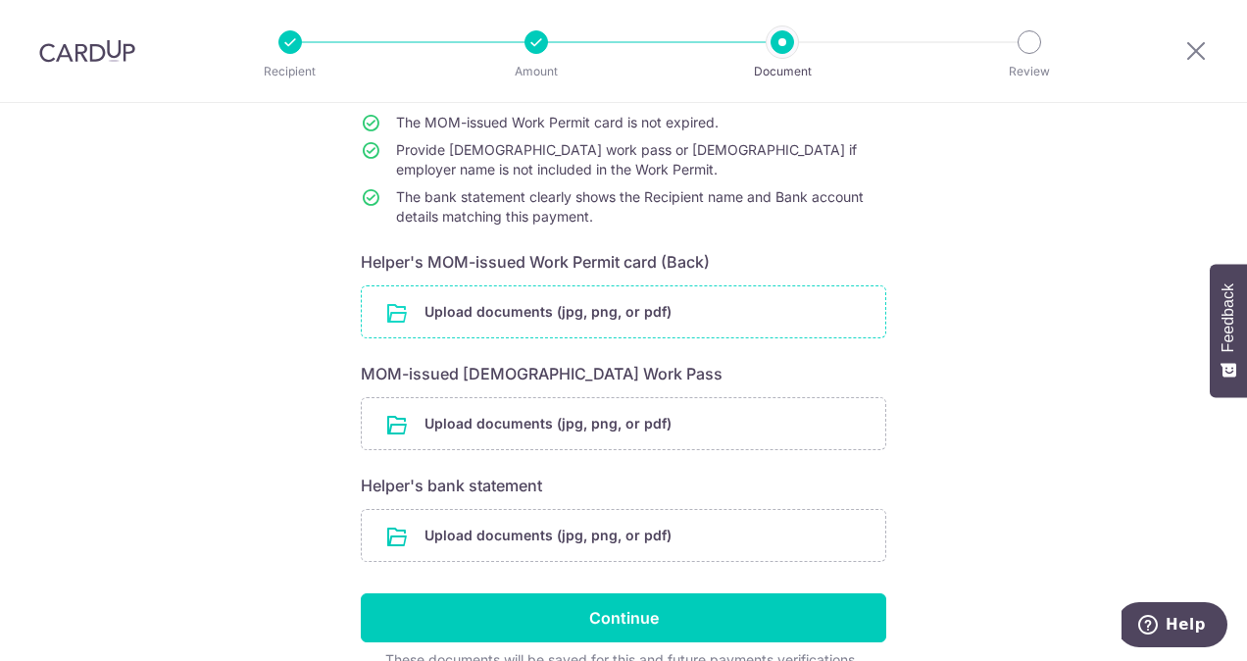
scroll to position [282, 0]
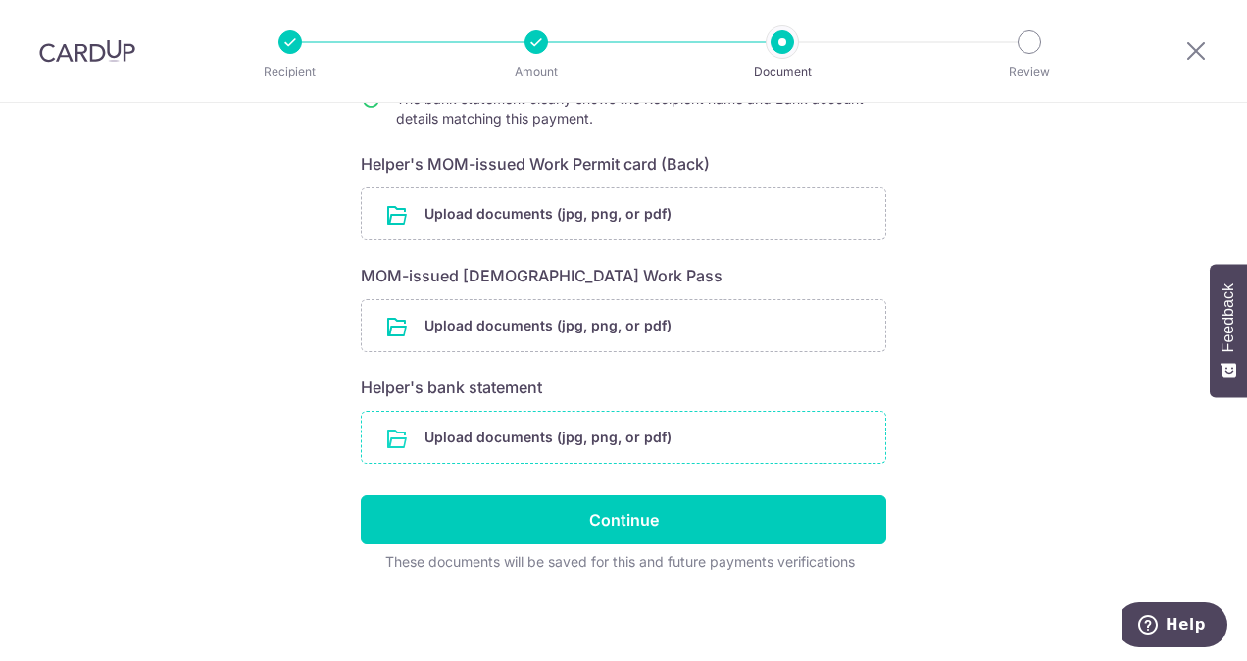
click at [666, 439] on input "file" at bounding box center [624, 437] width 524 height 51
click at [646, 450] on input "file" at bounding box center [624, 437] width 524 height 51
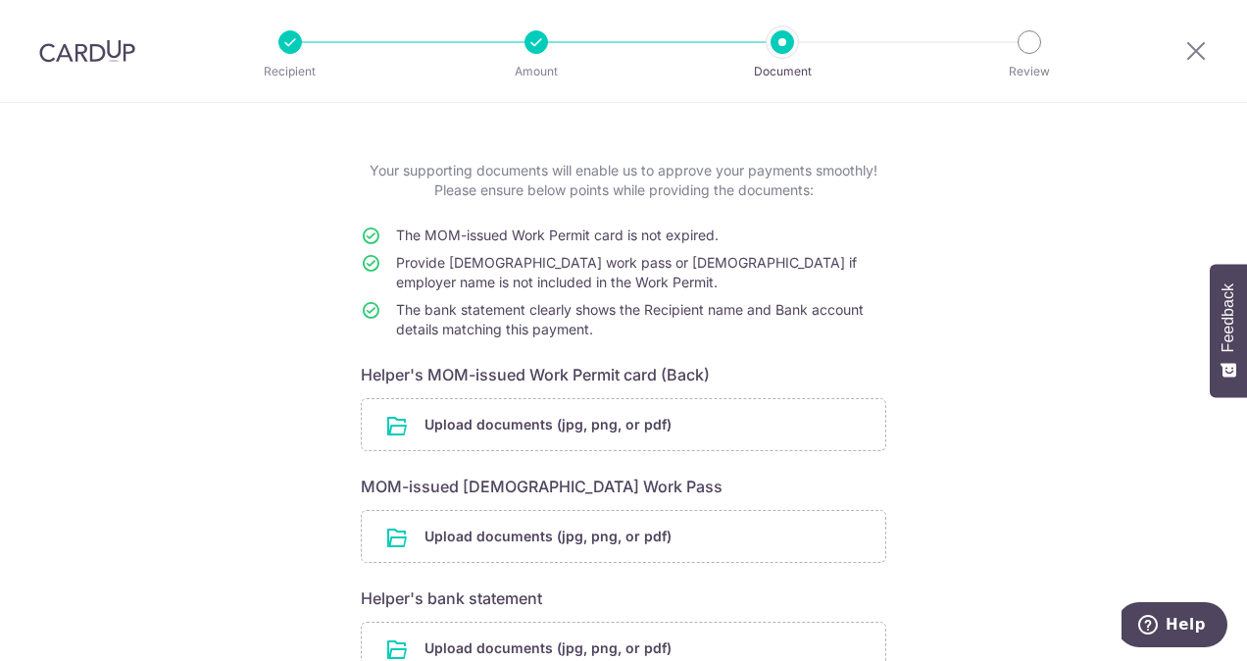
scroll to position [0, 0]
